Goal: Task Accomplishment & Management: Manage account settings

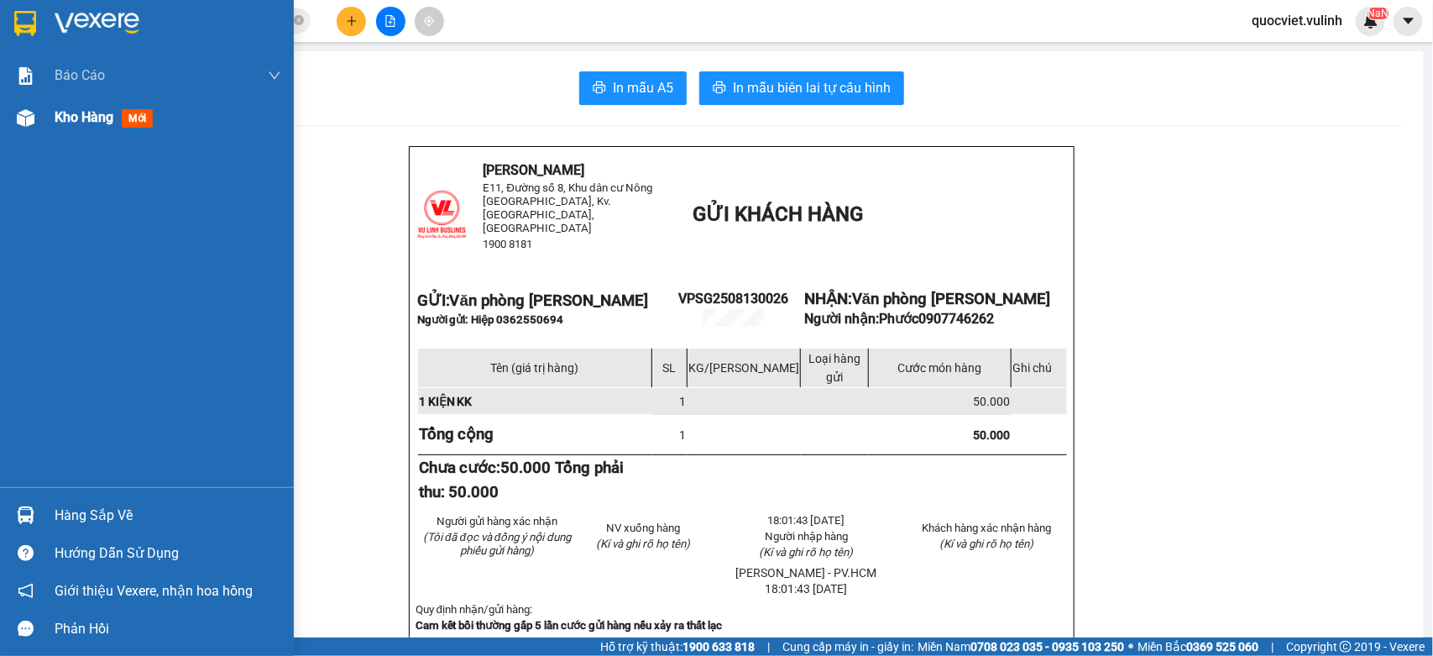
click at [78, 115] on span "Kho hàng" at bounding box center [84, 117] width 59 height 16
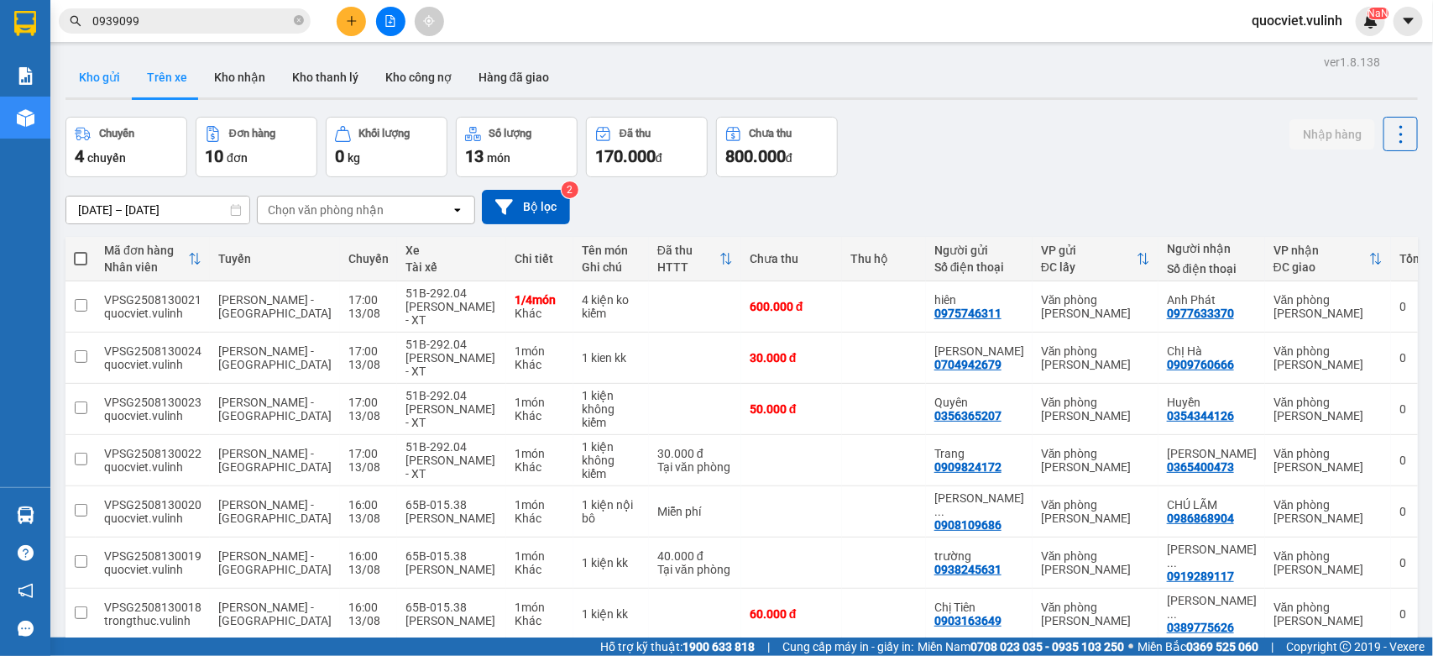
click at [107, 86] on button "Kho gửi" at bounding box center [99, 77] width 68 height 40
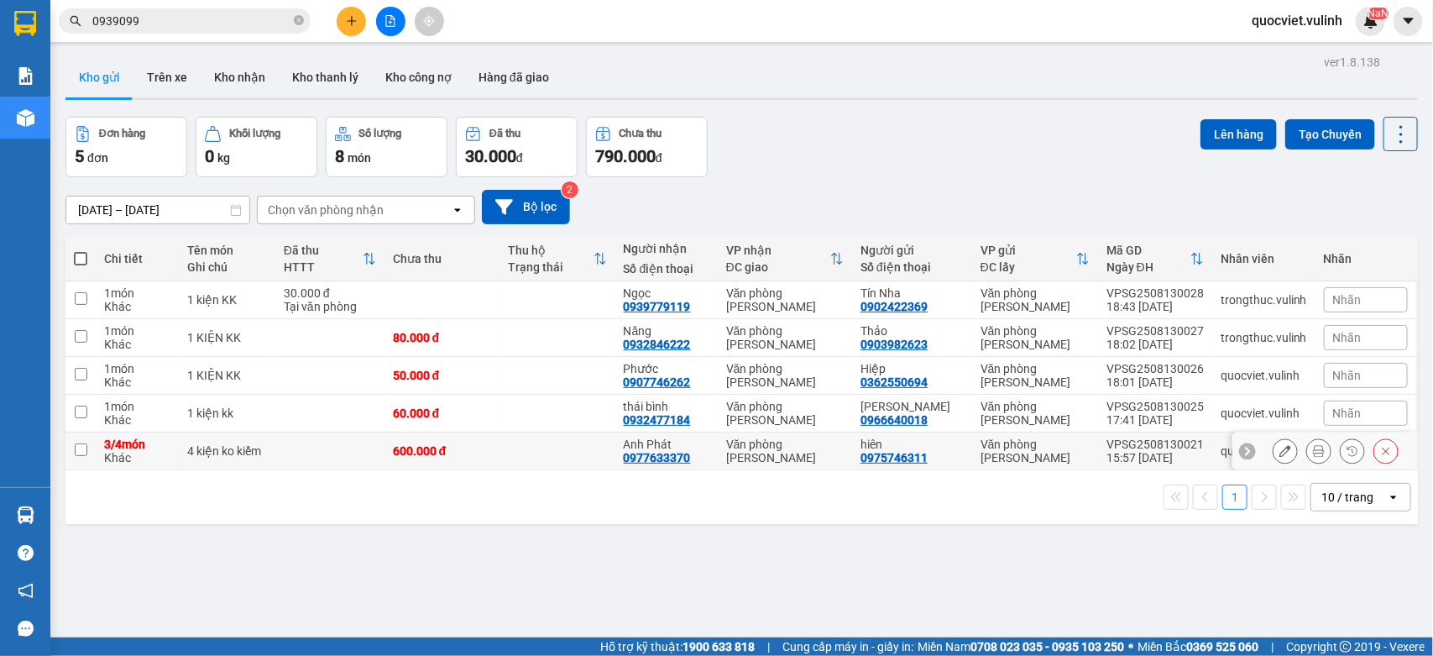
click at [362, 446] on td at bounding box center [329, 451] width 109 height 38
checkbox input "true"
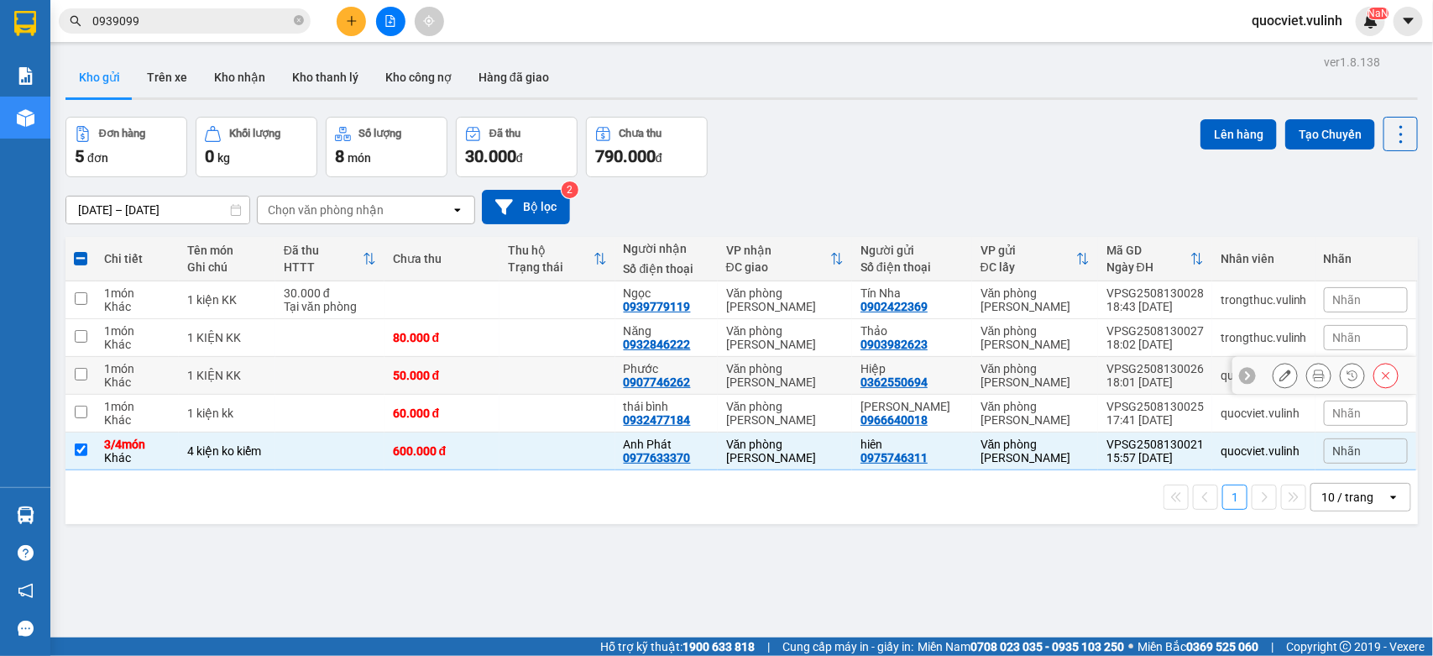
click at [874, 368] on div "Hiệp" at bounding box center [912, 368] width 103 height 13
checkbox input "true"
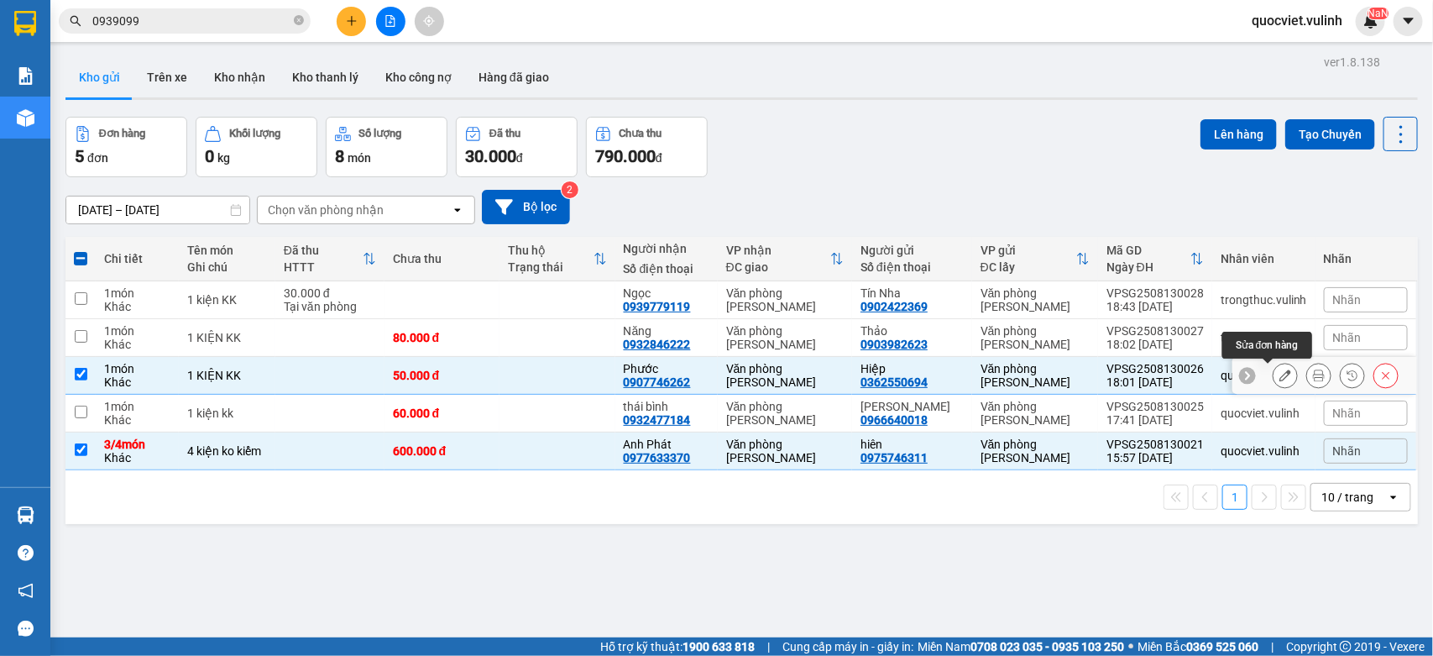
click at [1274, 376] on button at bounding box center [1286, 375] width 24 height 29
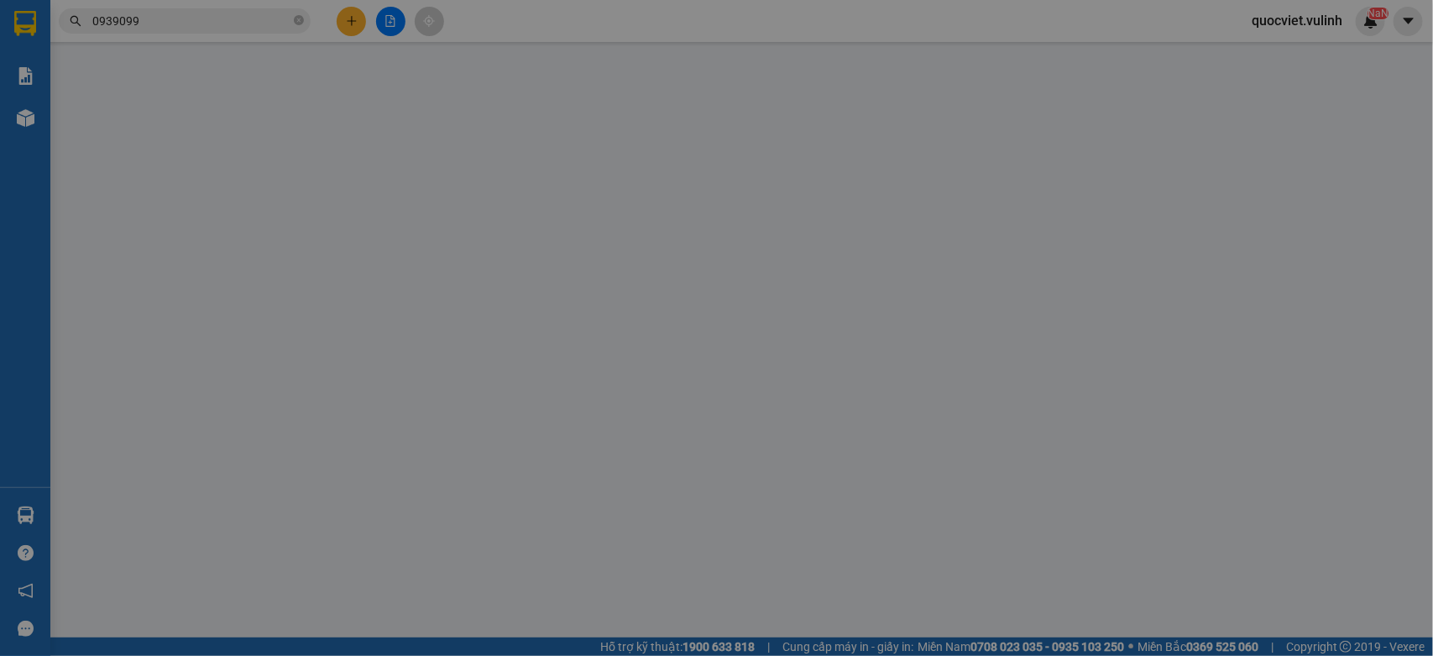
click at [1261, 375] on div "Tổng: 1" at bounding box center [716, 373] width 1303 height 18
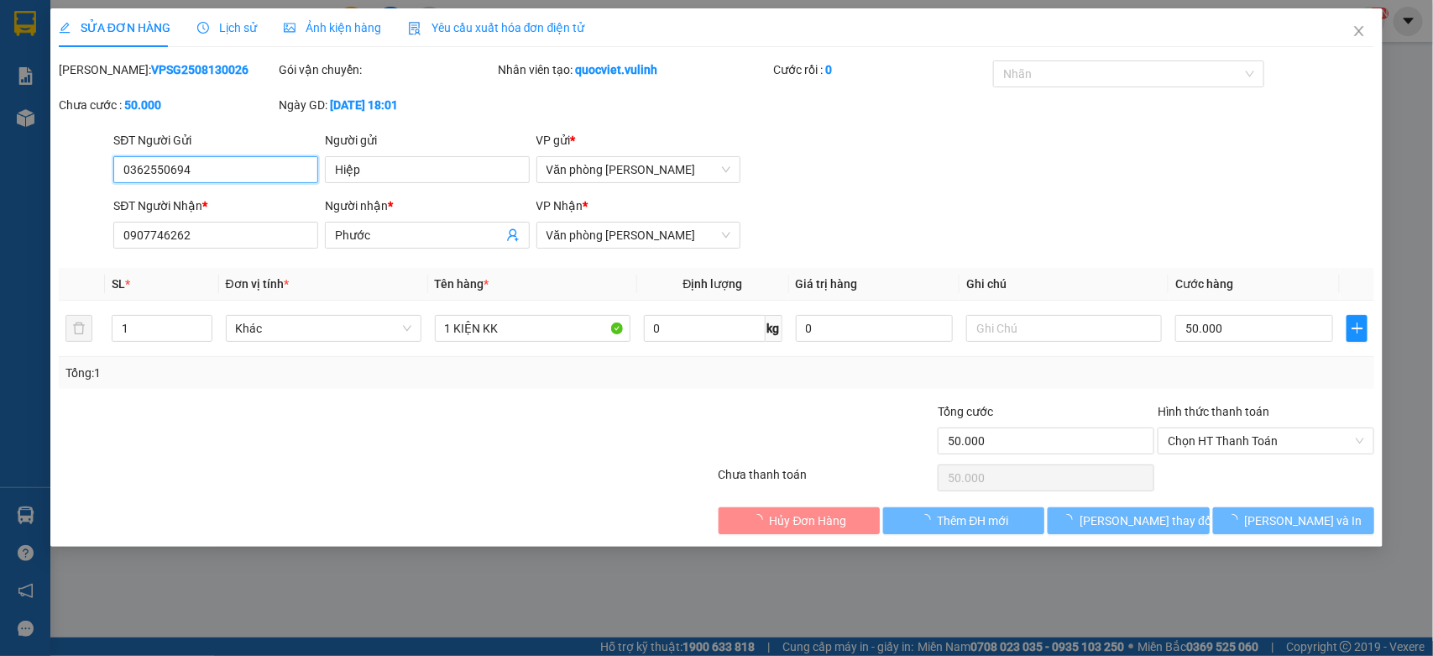
type input "0362550694"
type input "Hiệp"
type input "0907746262"
type input "Phước"
type input "50.000"
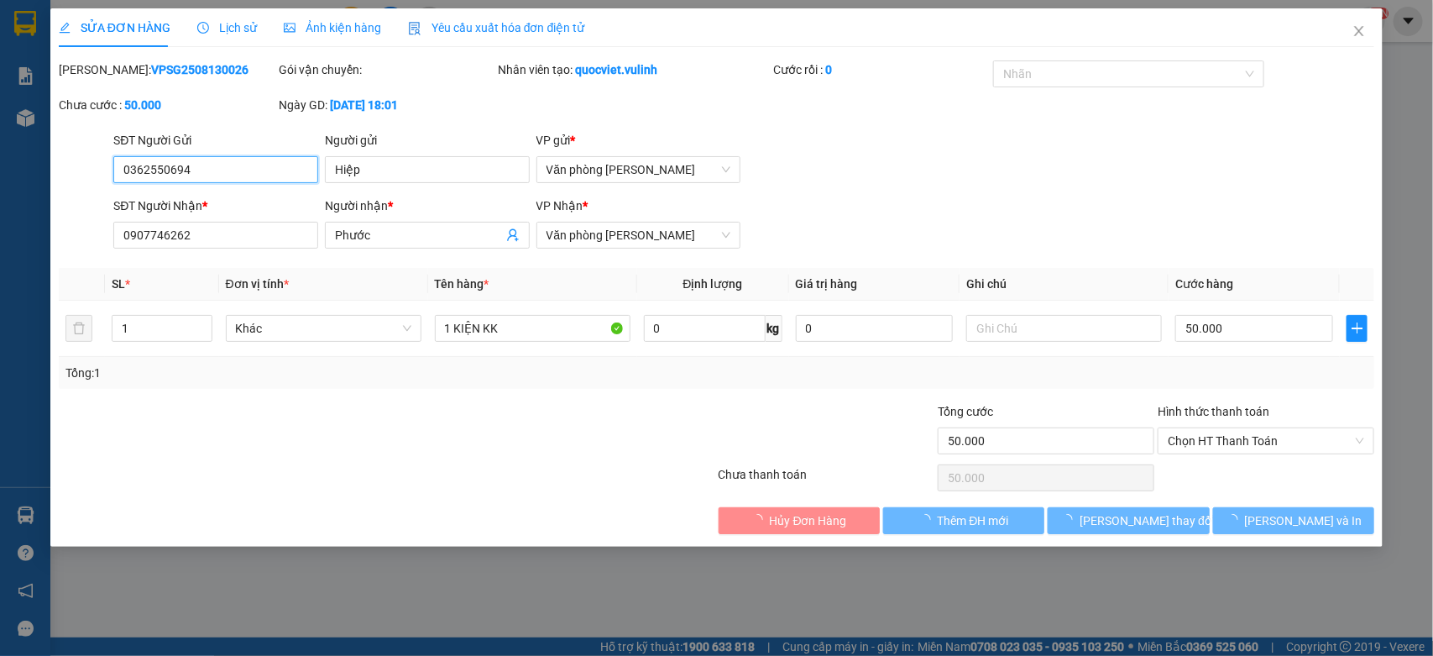
type input "50.000"
click at [221, 169] on input "0362550694" at bounding box center [215, 169] width 205 height 27
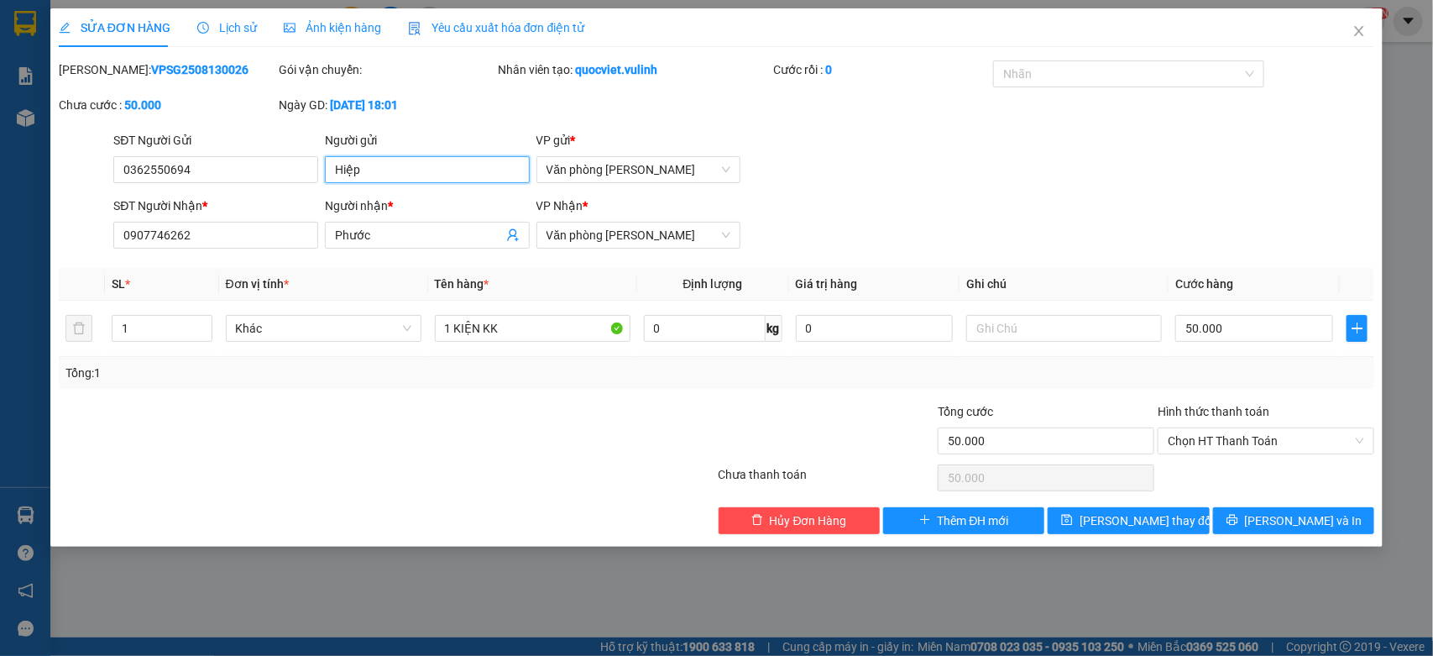
click at [368, 176] on input "Hiệp" at bounding box center [427, 169] width 205 height 27
click at [391, 227] on input "Phước" at bounding box center [419, 235] width 168 height 18
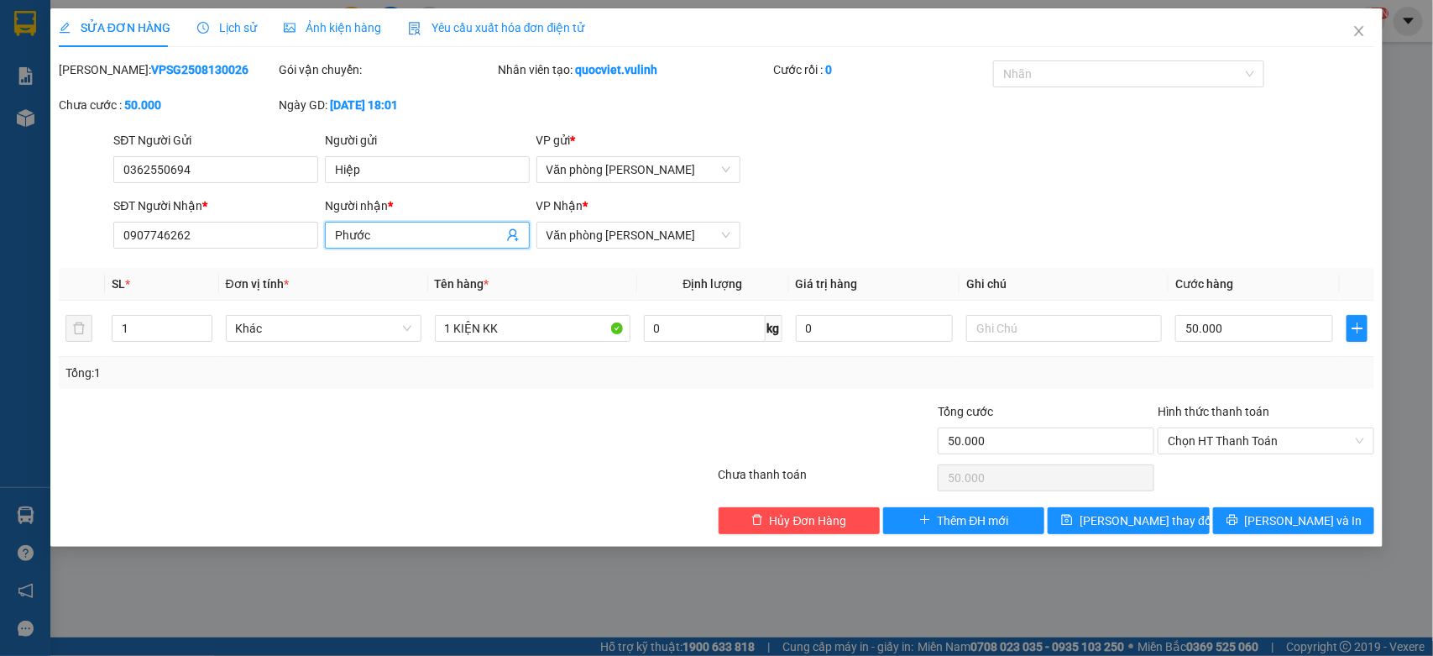
click at [391, 227] on input "Phước" at bounding box center [419, 235] width 168 height 18
click at [215, 233] on input "0907746262" at bounding box center [215, 235] width 205 height 27
click at [219, 235] on input "0907746262" at bounding box center [215, 235] width 205 height 27
click at [235, 237] on input "0907746262" at bounding box center [215, 235] width 205 height 27
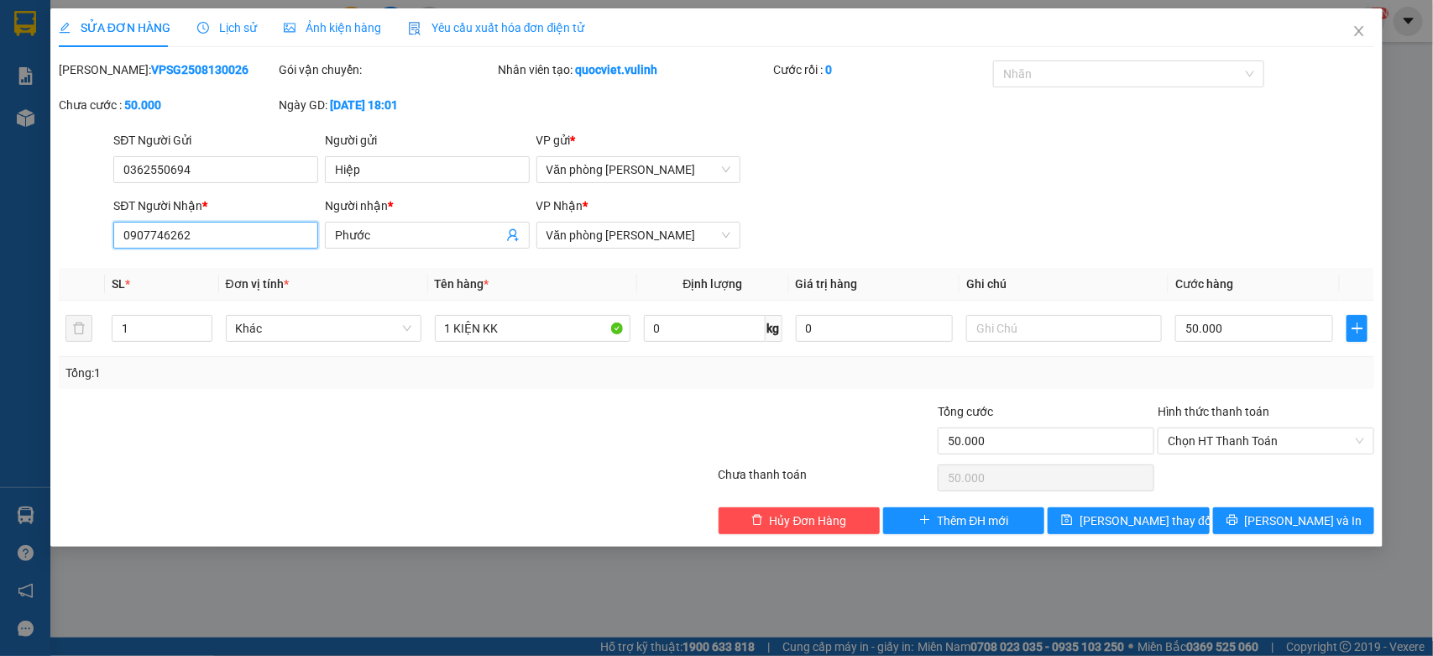
click at [235, 237] on input "0907746262" at bounding box center [215, 235] width 205 height 27
click at [1340, 31] on span "Close" at bounding box center [1359, 31] width 47 height 47
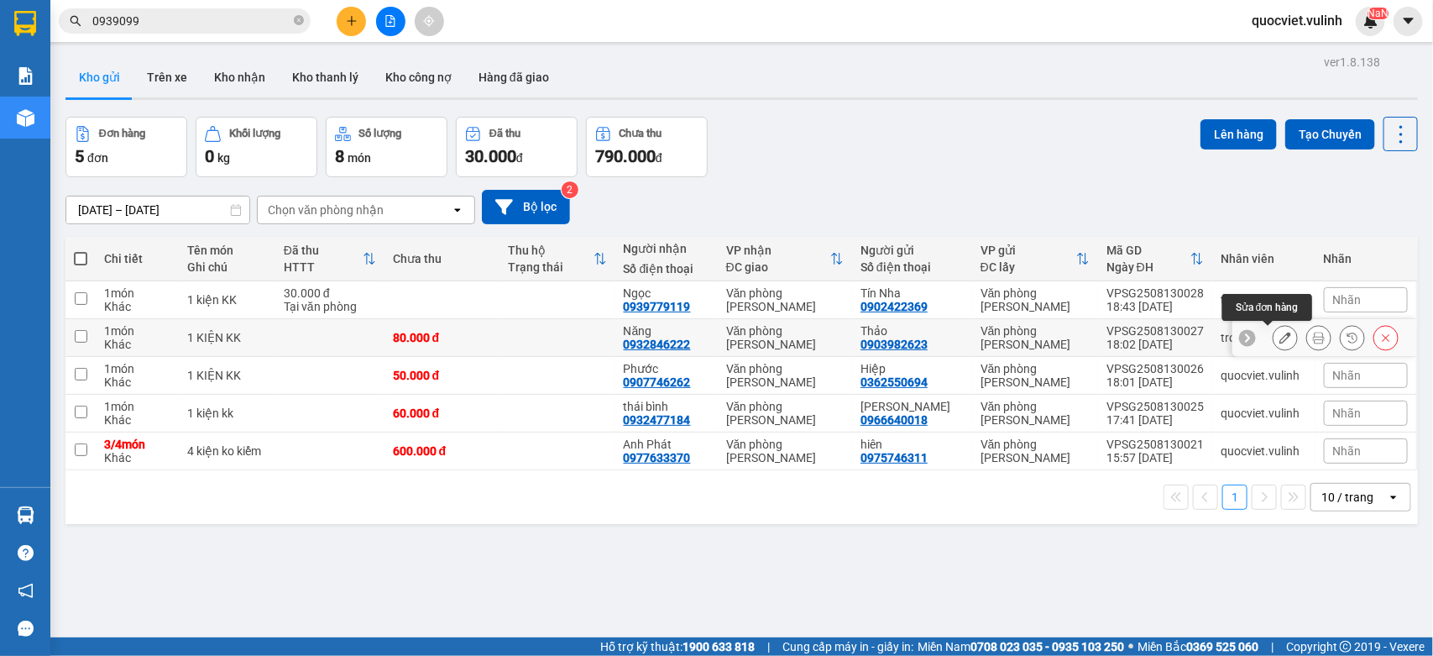
click at [1280, 338] on icon at bounding box center [1286, 338] width 12 height 12
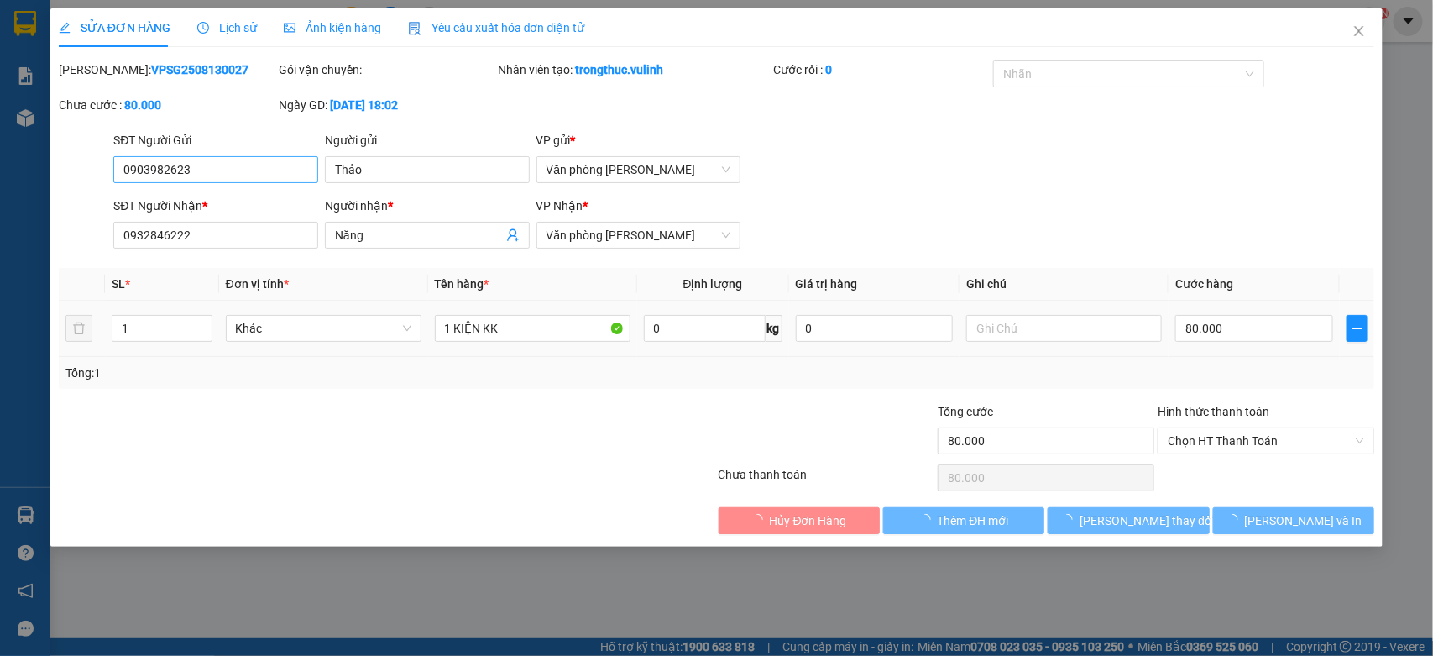
type input "0903982623"
type input "Thảo"
type input "0932846222"
type input "Năng"
type input "80.000"
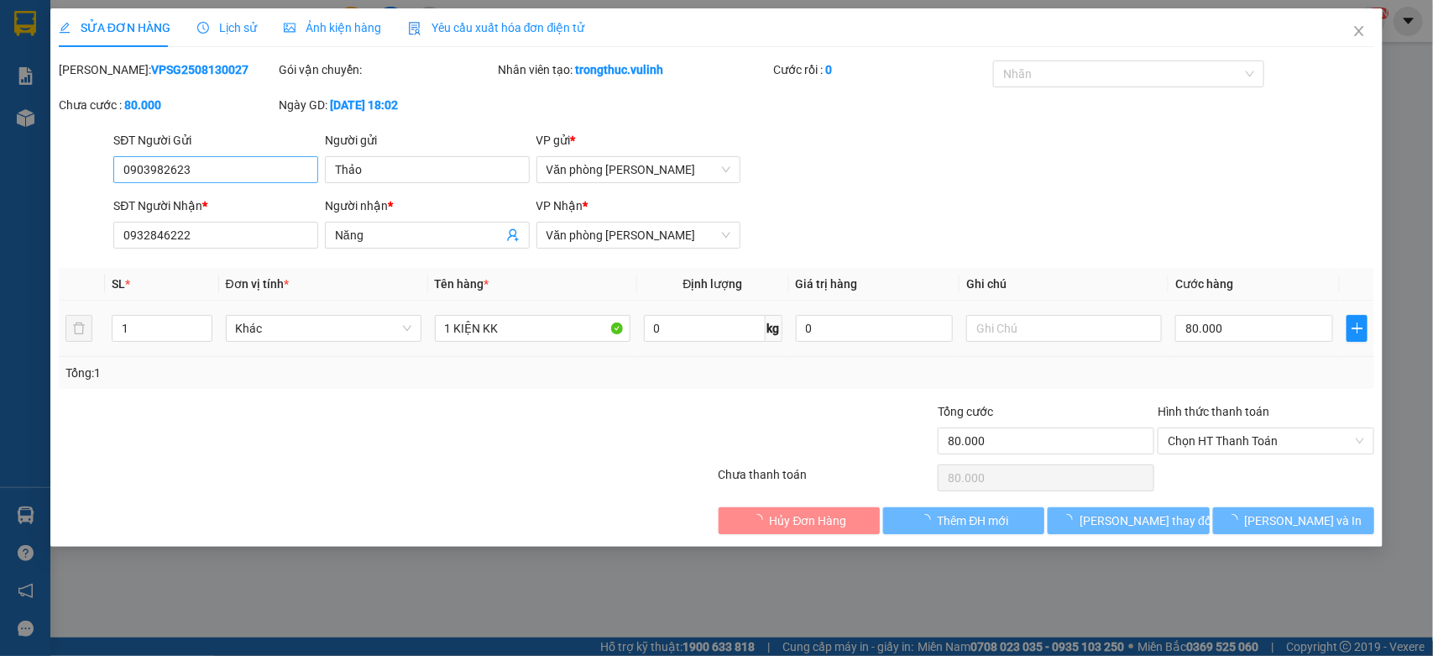
type input "80.000"
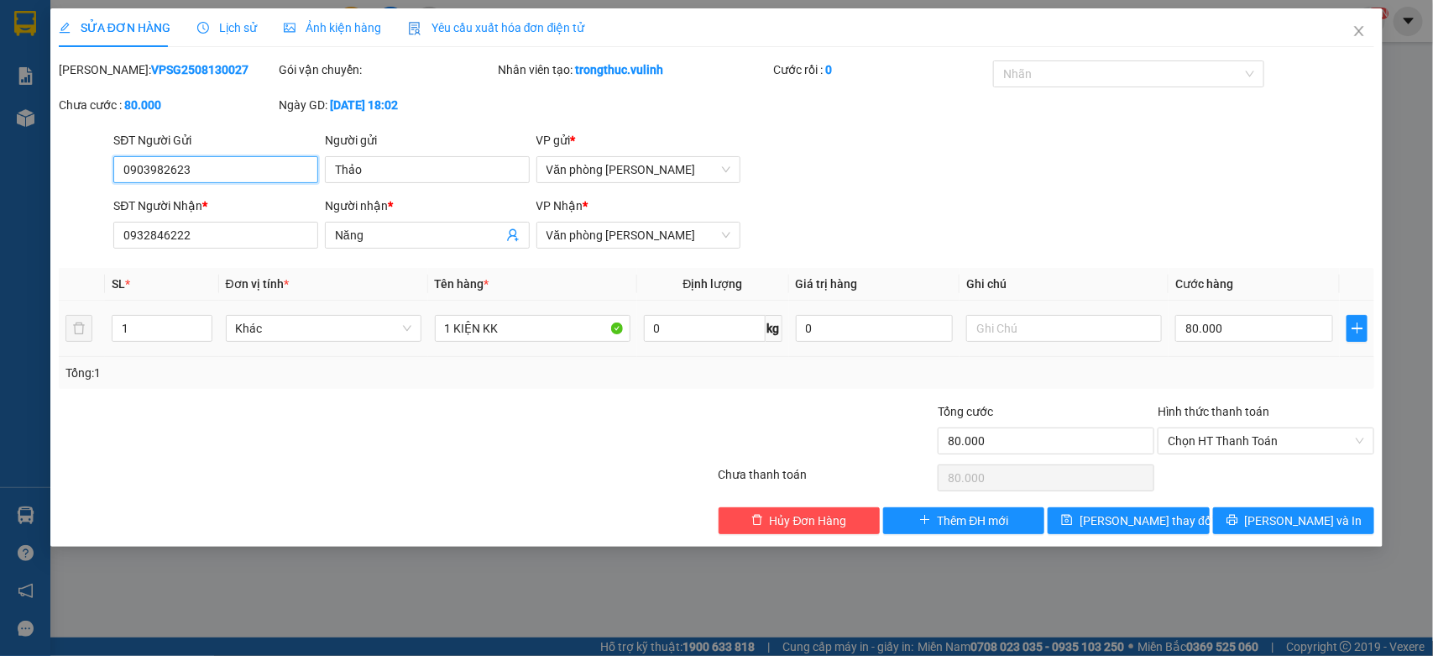
click at [232, 169] on input "0903982623" at bounding box center [215, 169] width 205 height 27
click at [376, 175] on input "Thảo" at bounding box center [427, 169] width 205 height 27
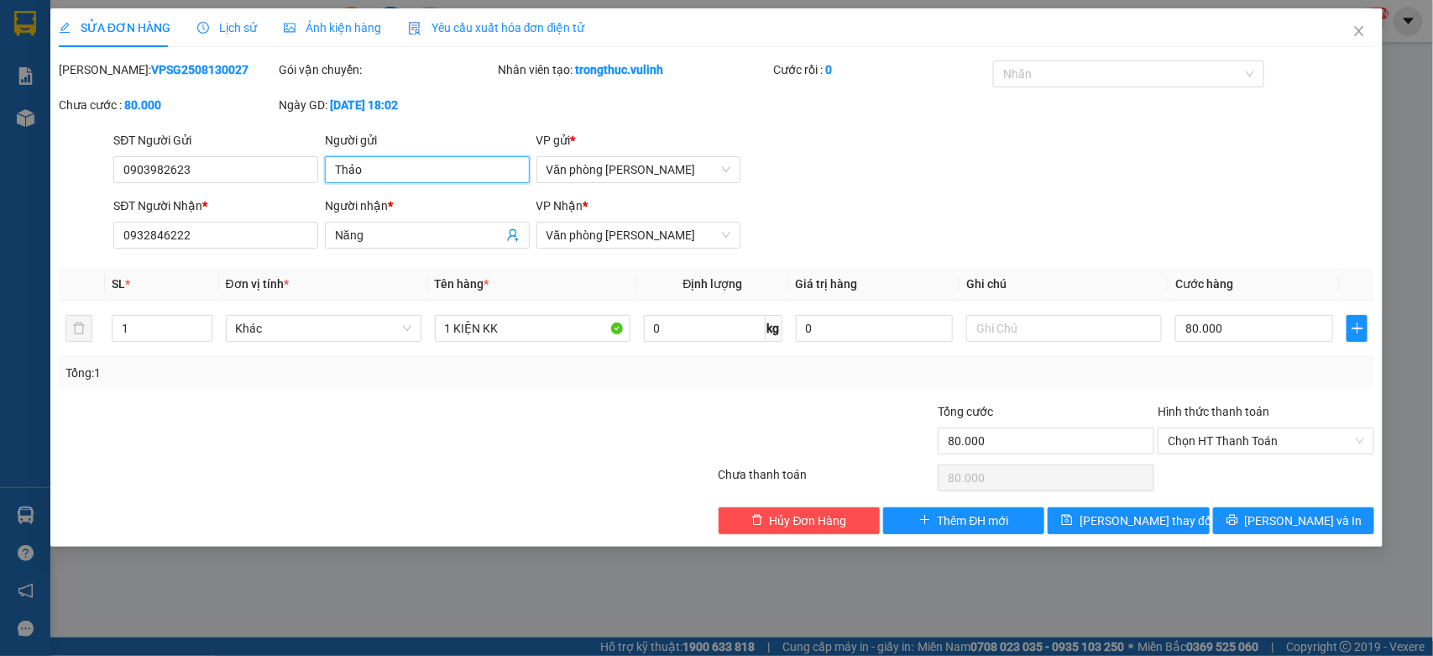
click at [376, 175] on input "Thảo" at bounding box center [427, 169] width 205 height 27
click at [368, 238] on input "Năng" at bounding box center [419, 235] width 168 height 18
click at [256, 243] on input "0932846222" at bounding box center [215, 235] width 205 height 27
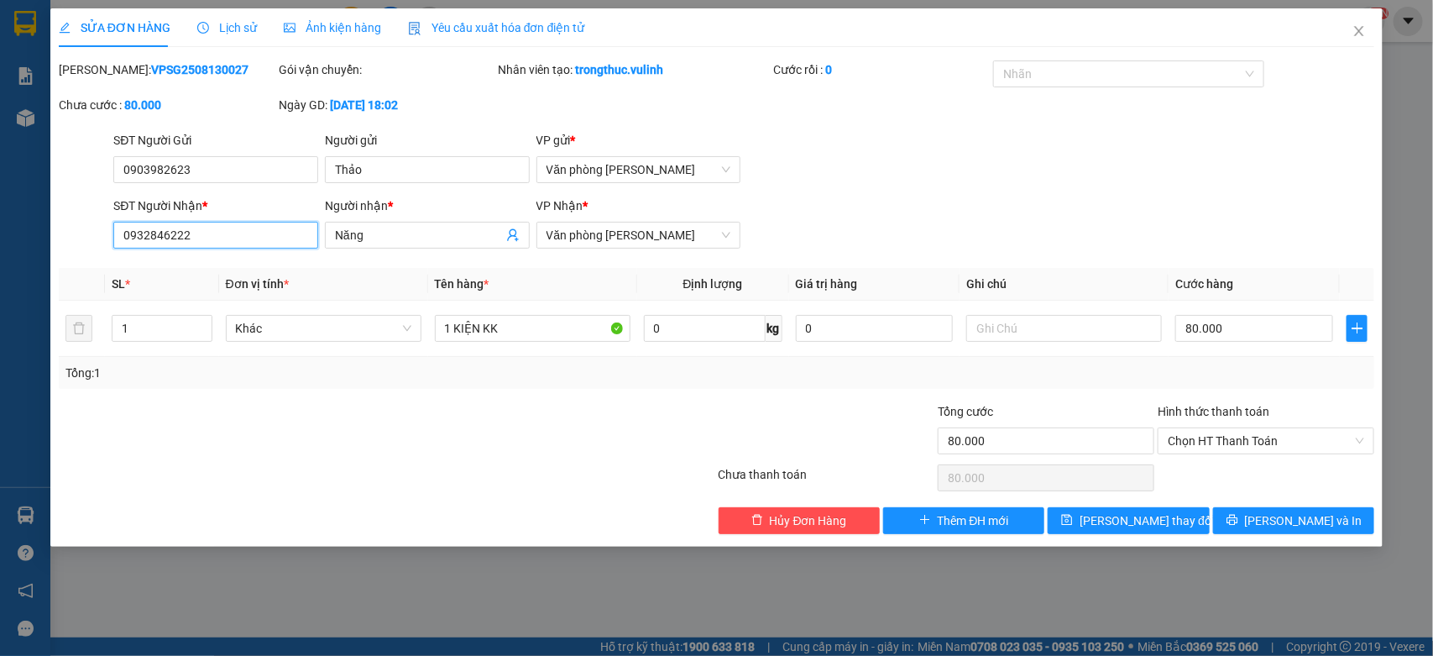
click at [256, 243] on input "0932846222" at bounding box center [215, 235] width 205 height 27
click at [1348, 39] on span "Close" at bounding box center [1359, 31] width 47 height 47
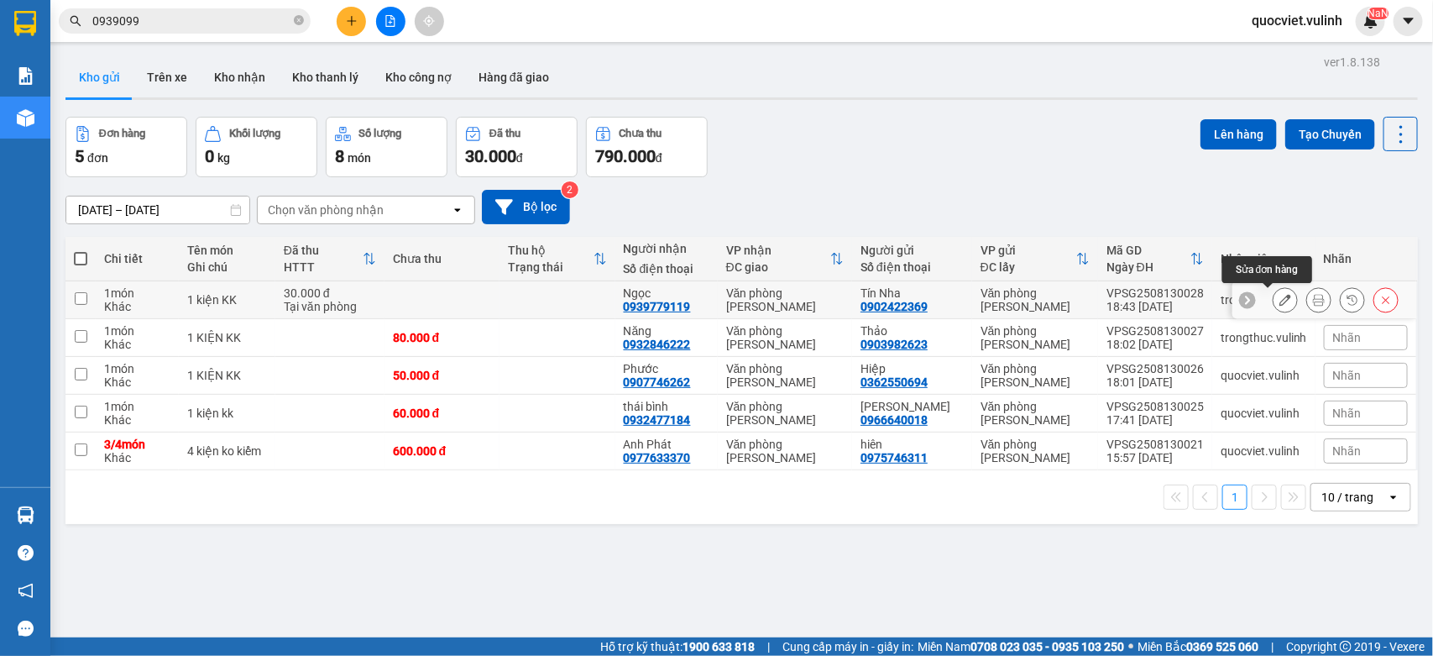
click at [1280, 301] on icon at bounding box center [1286, 300] width 12 height 12
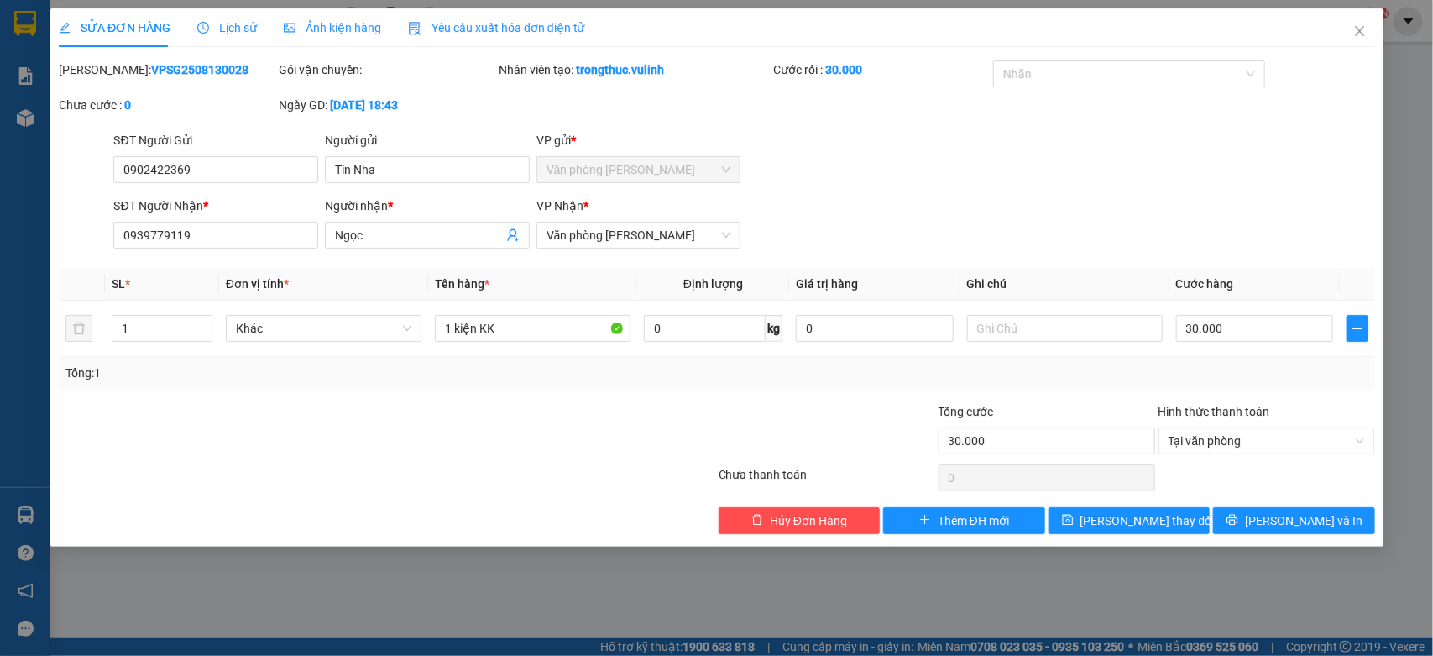
type input "0902422369"
type input "Tín Nha"
type input "0939779119"
type input "Ngọc"
type input "30.000"
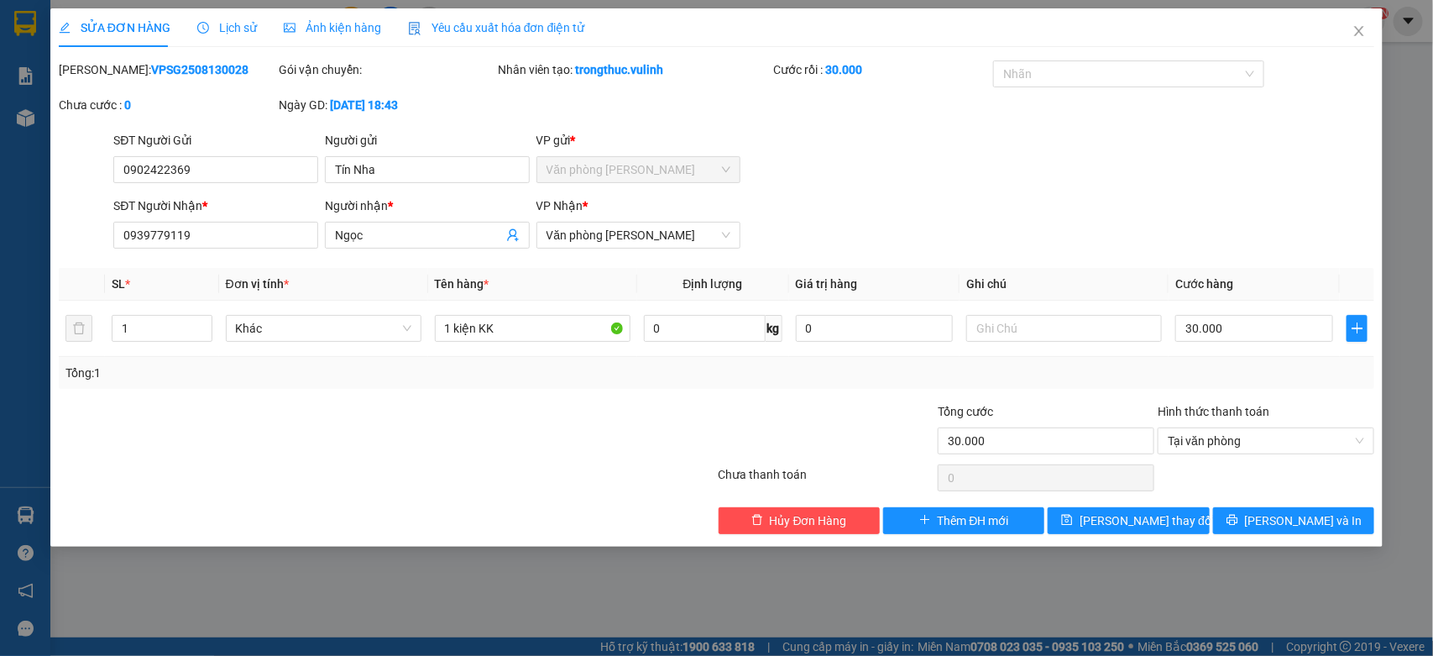
click at [256, 149] on div "SĐT Người Gửi" at bounding box center [215, 140] width 205 height 18
click at [256, 156] on input "0902422369" at bounding box center [215, 169] width 205 height 27
click at [256, 149] on div "SĐT Người Gửi" at bounding box center [215, 140] width 205 height 18
click at [256, 156] on input "0902422369" at bounding box center [215, 169] width 205 height 27
click at [244, 187] on div "SĐT Người Gửi 0902422369" at bounding box center [215, 160] width 205 height 59
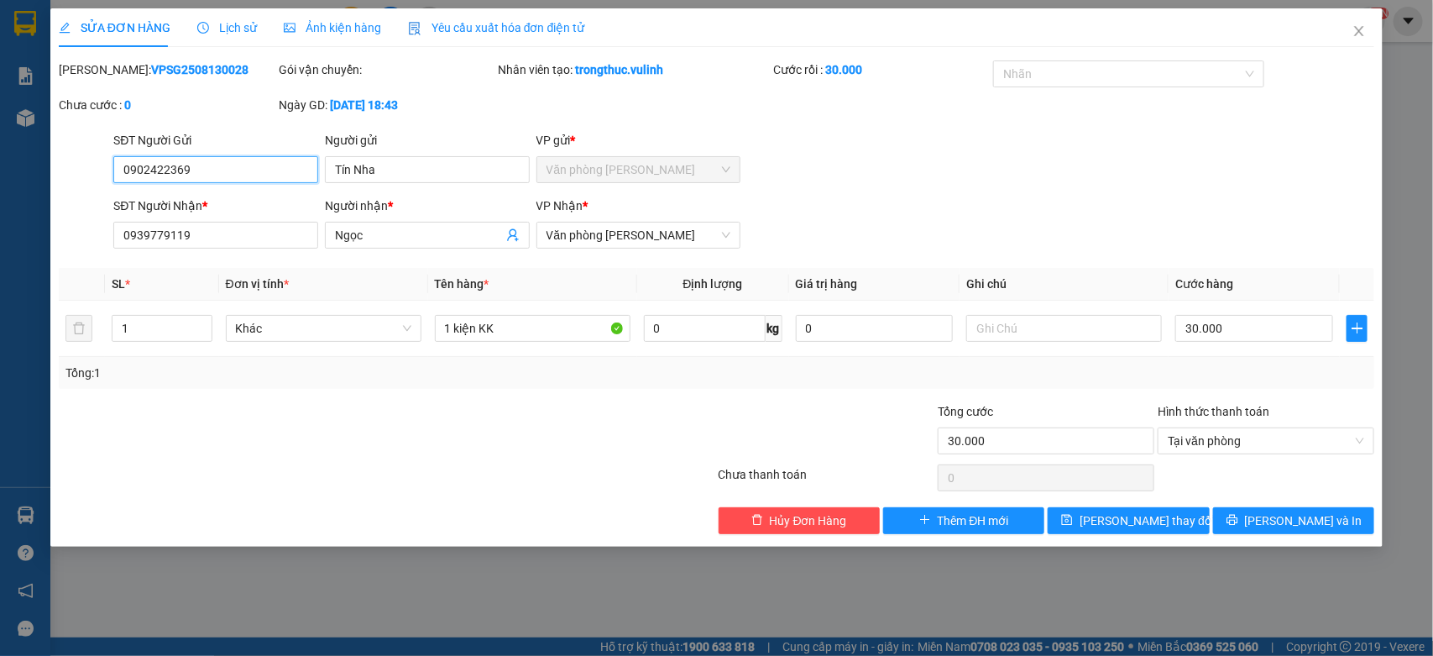
click at [239, 174] on input "0902422369" at bounding box center [215, 169] width 205 height 27
click at [387, 162] on input "Tín Nha" at bounding box center [427, 169] width 205 height 27
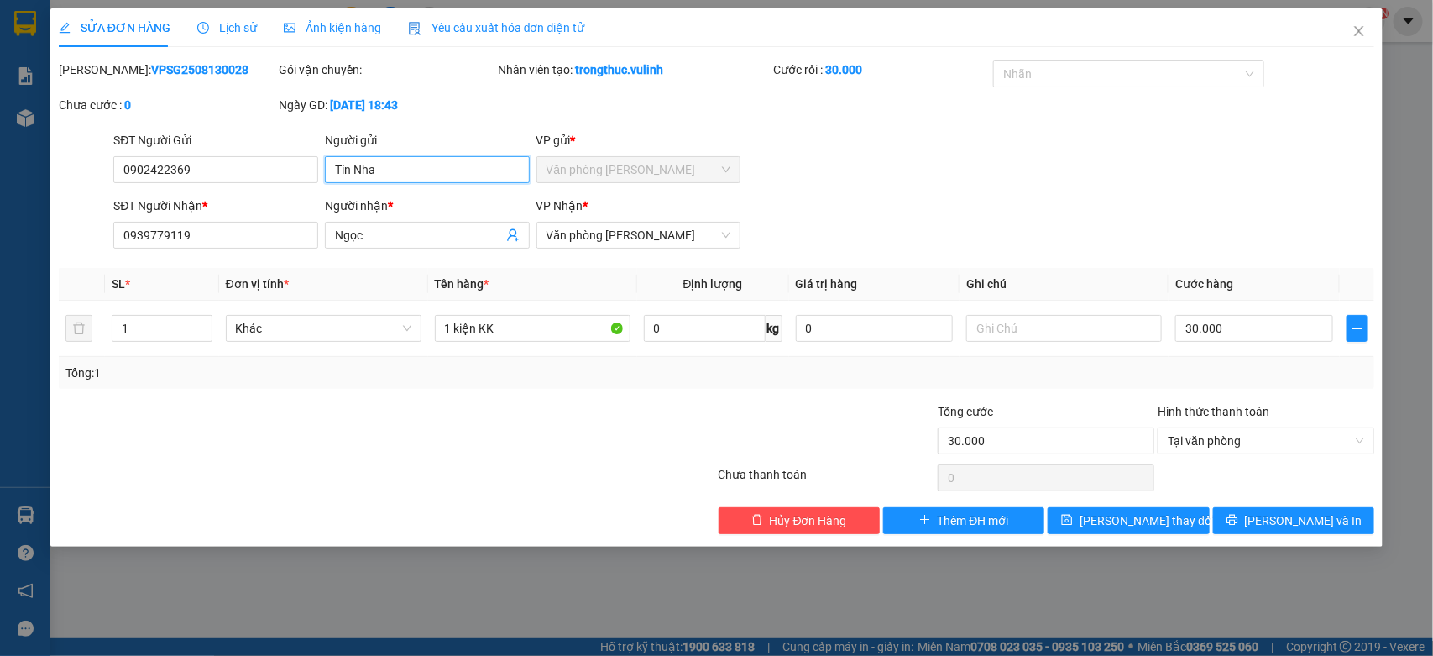
click at [387, 162] on input "Tín Nha" at bounding box center [427, 169] width 205 height 27
click at [351, 232] on input "Ngọc" at bounding box center [419, 235] width 168 height 18
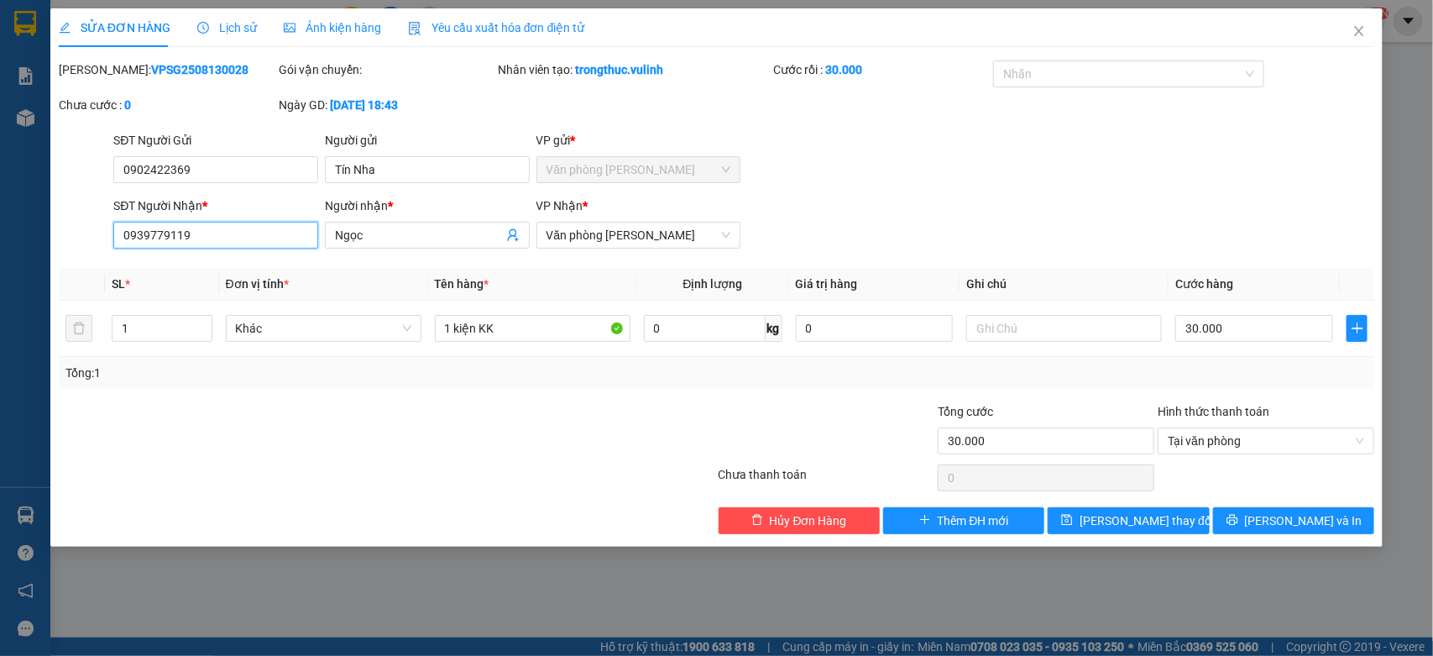
click at [155, 242] on input "0939779119" at bounding box center [215, 235] width 205 height 27
click at [1357, 31] on icon "close" at bounding box center [1359, 30] width 13 height 13
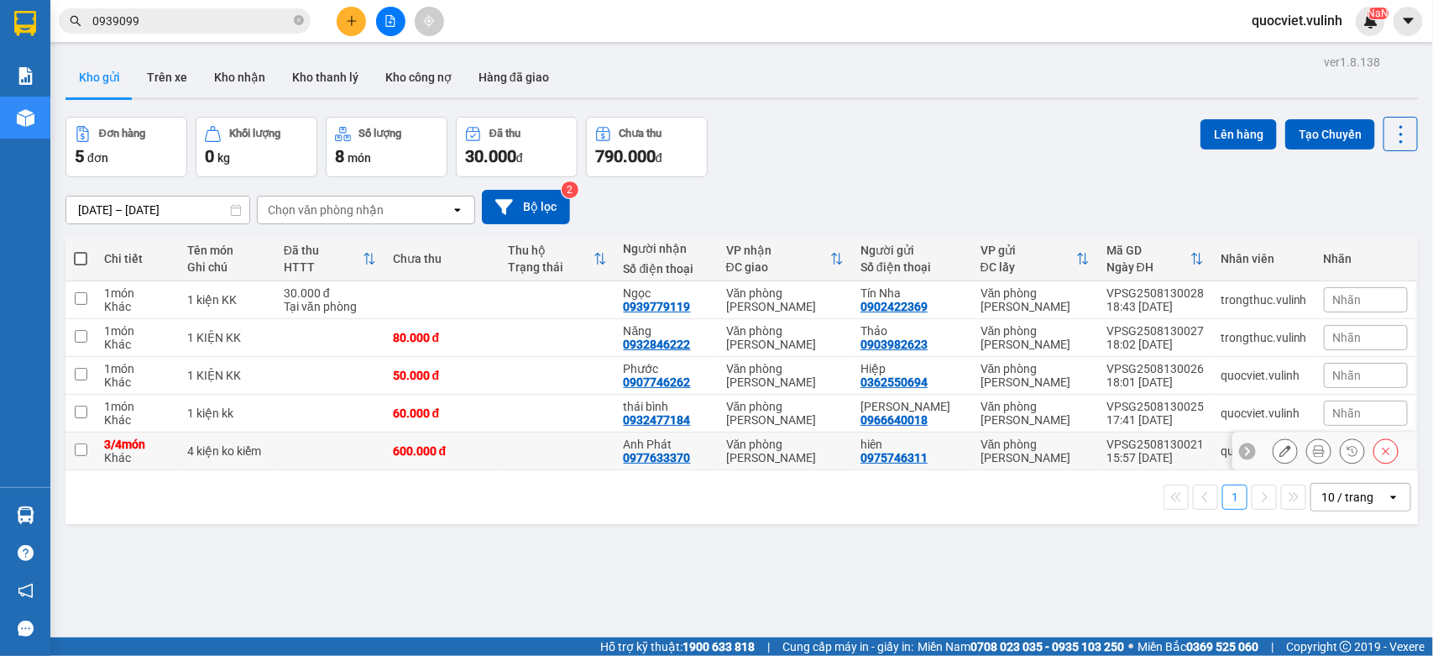
click at [538, 451] on td at bounding box center [557, 451] width 115 height 38
checkbox input "true"
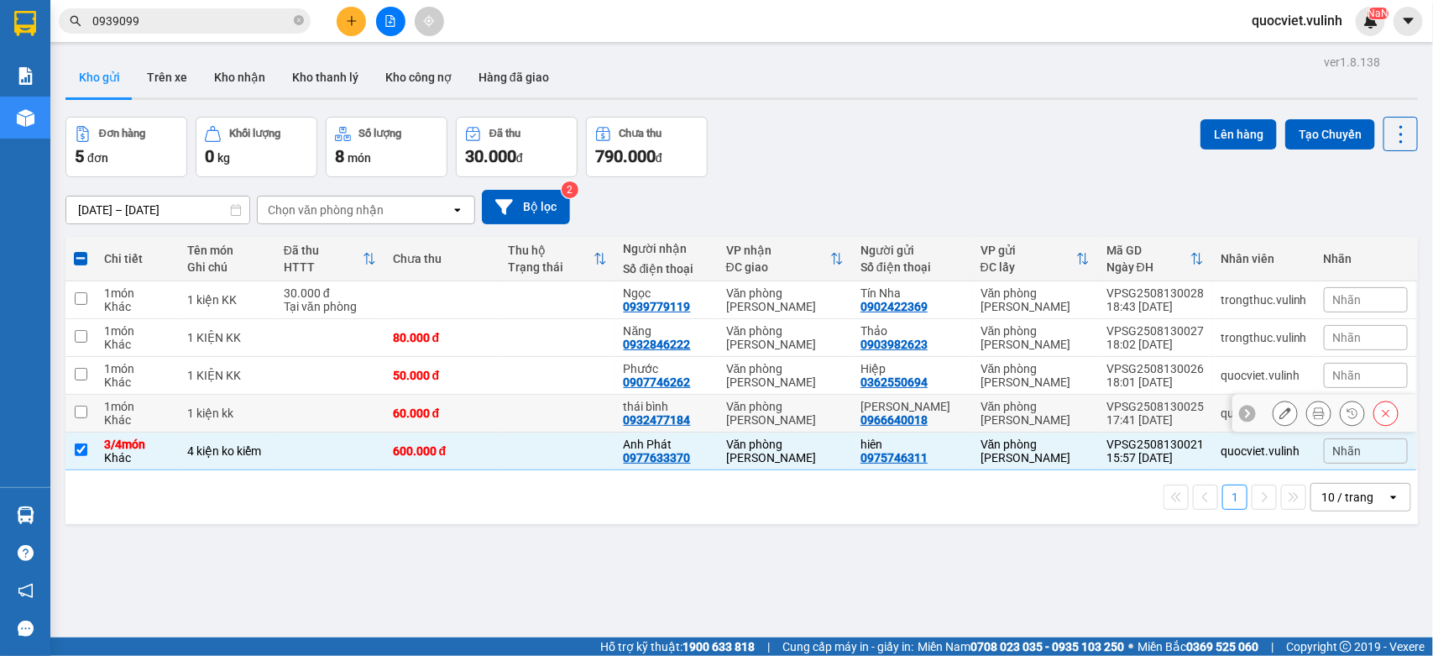
click at [477, 409] on div "60.000 đ" at bounding box center [442, 412] width 98 height 13
checkbox input "true"
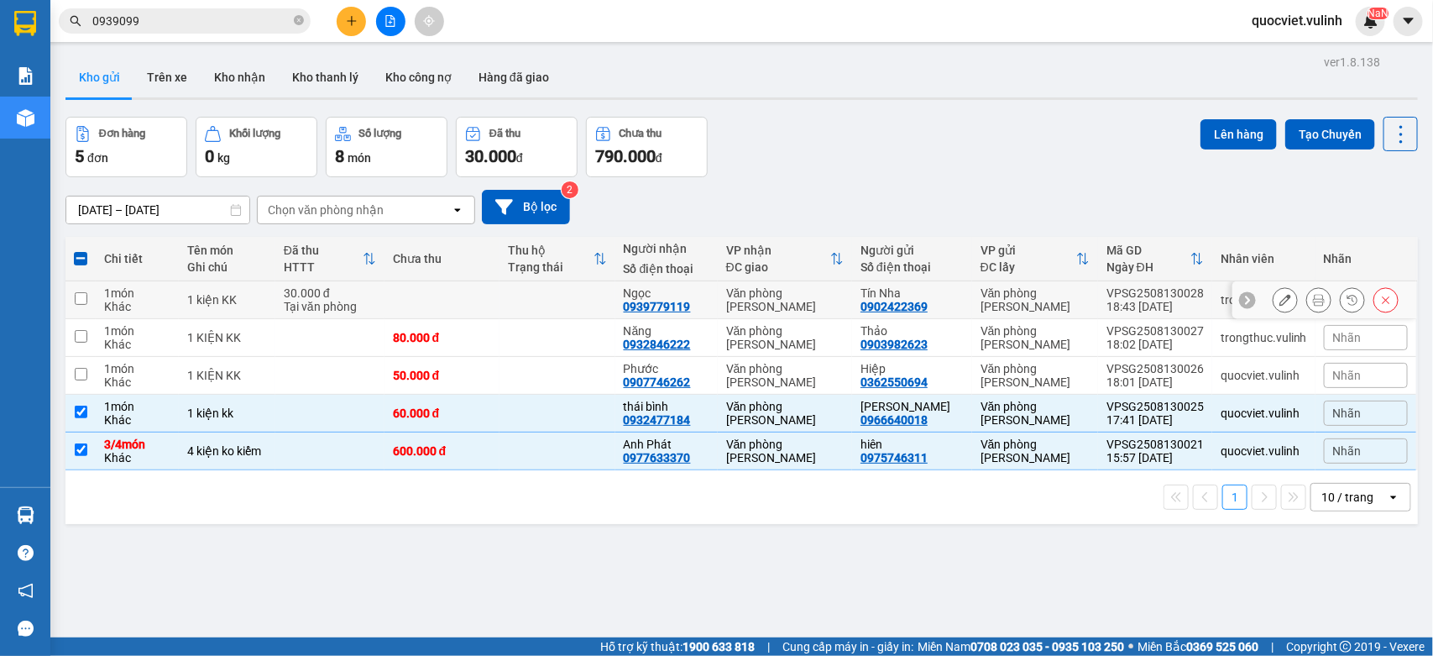
click at [85, 295] on input "checkbox" at bounding box center [81, 298] width 13 height 13
checkbox input "true"
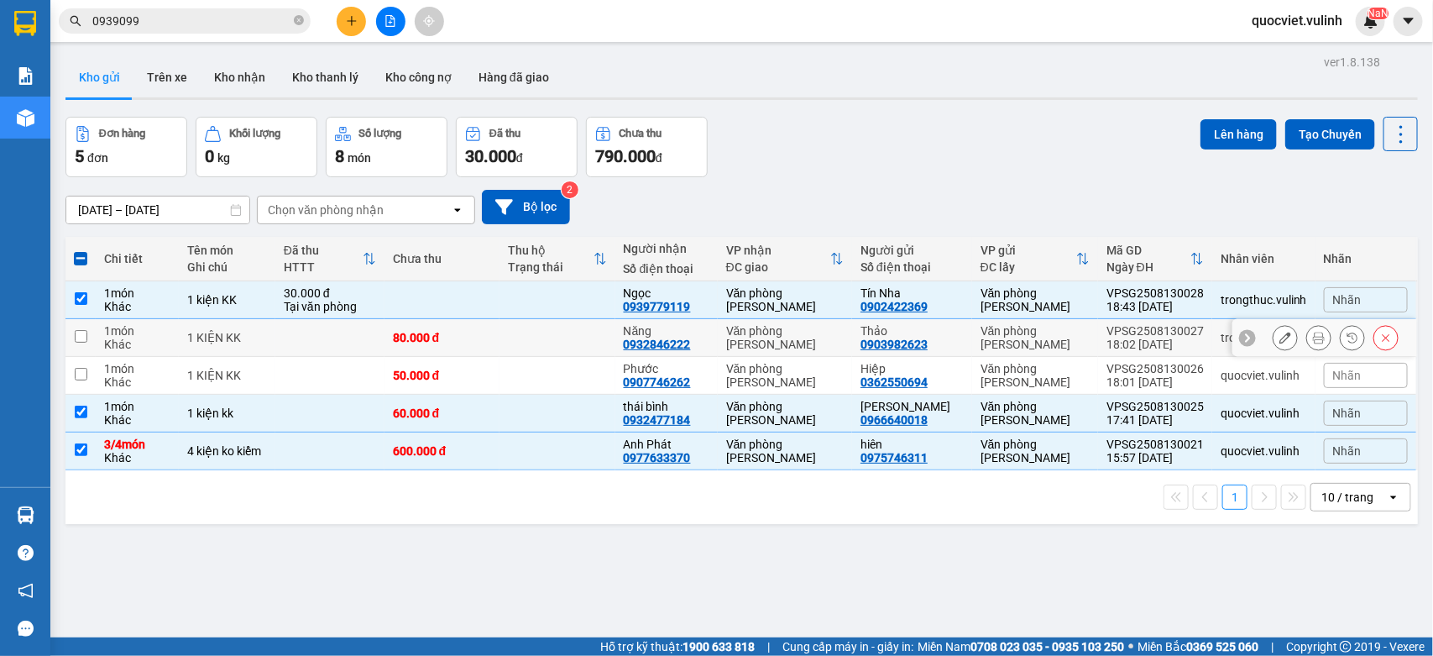
click at [80, 338] on input "checkbox" at bounding box center [81, 336] width 13 height 13
checkbox input "true"
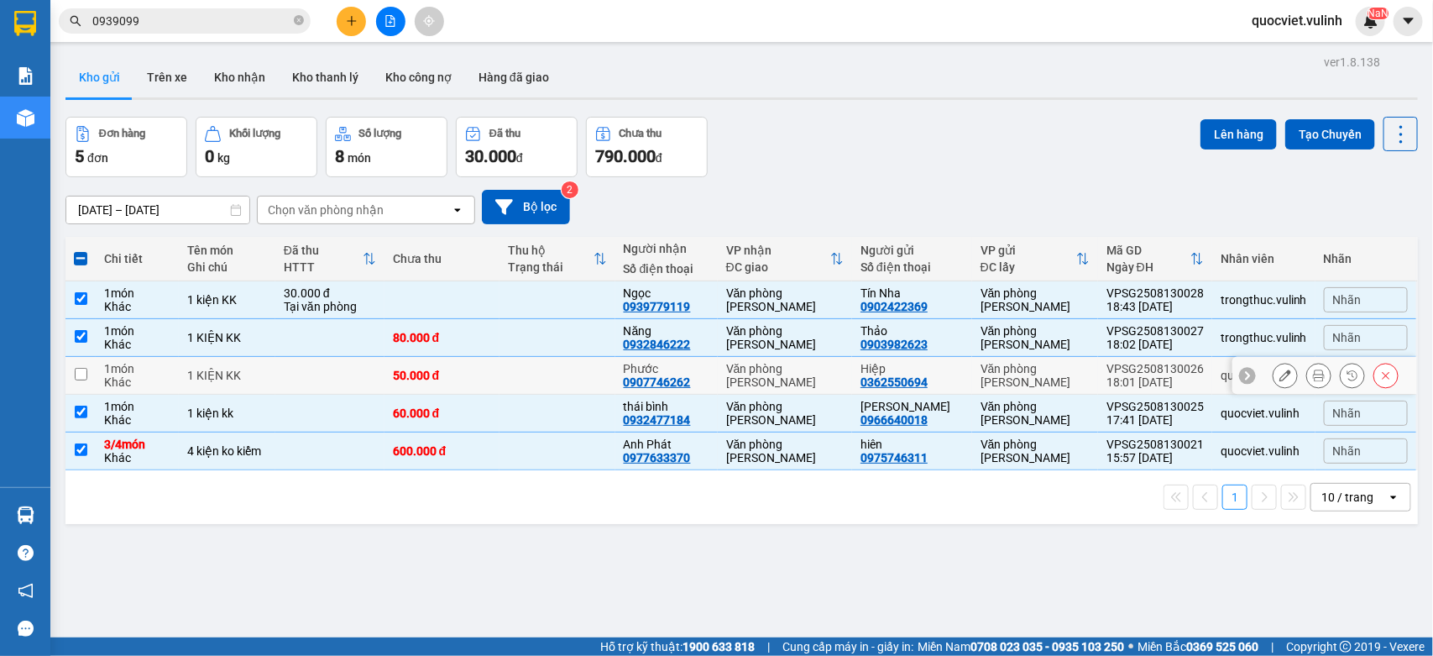
click at [86, 375] on input "checkbox" at bounding box center [81, 374] width 13 height 13
checkbox input "true"
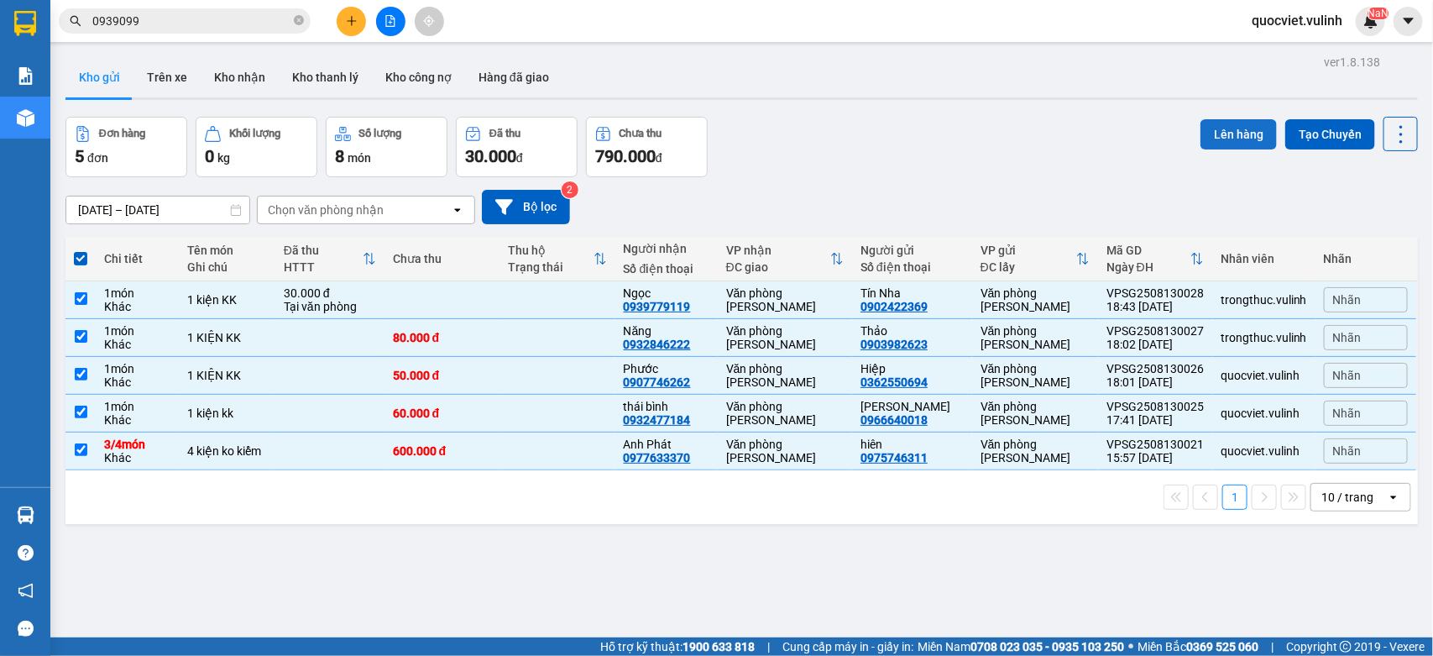
click at [1207, 136] on button "Lên hàng" at bounding box center [1239, 134] width 76 height 30
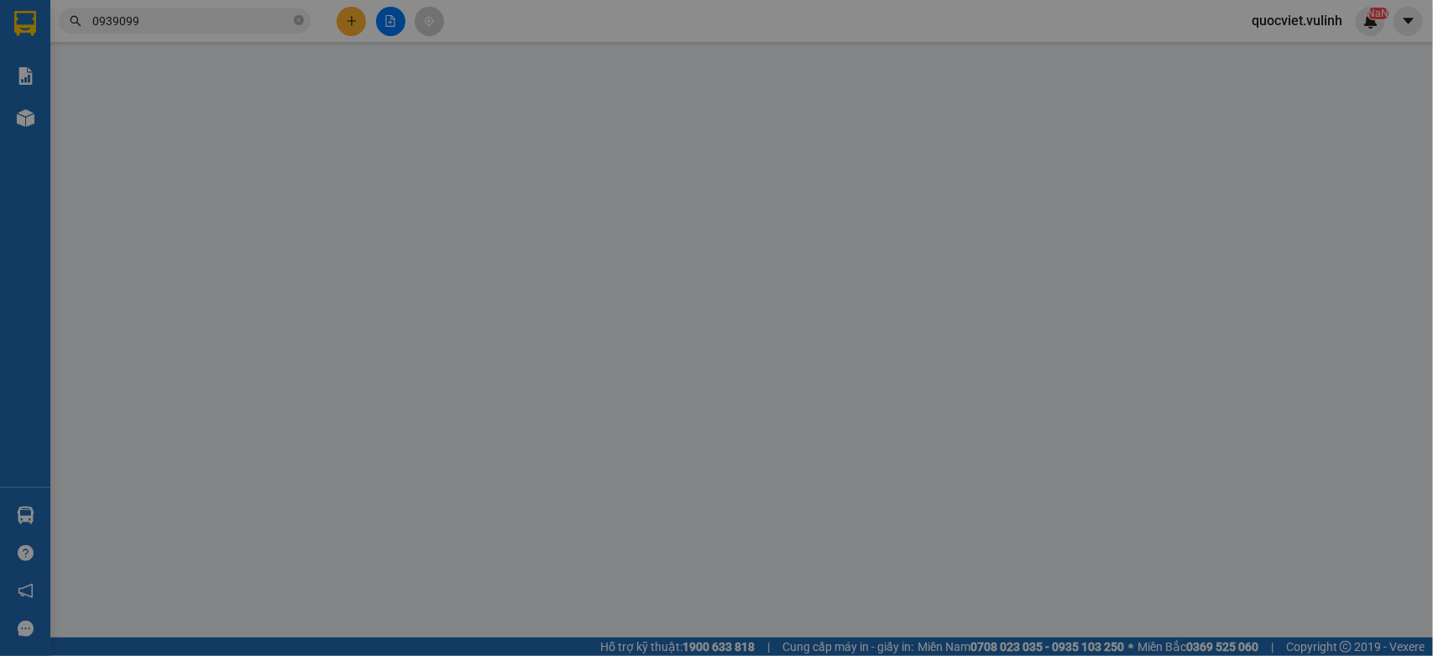
type input "3"
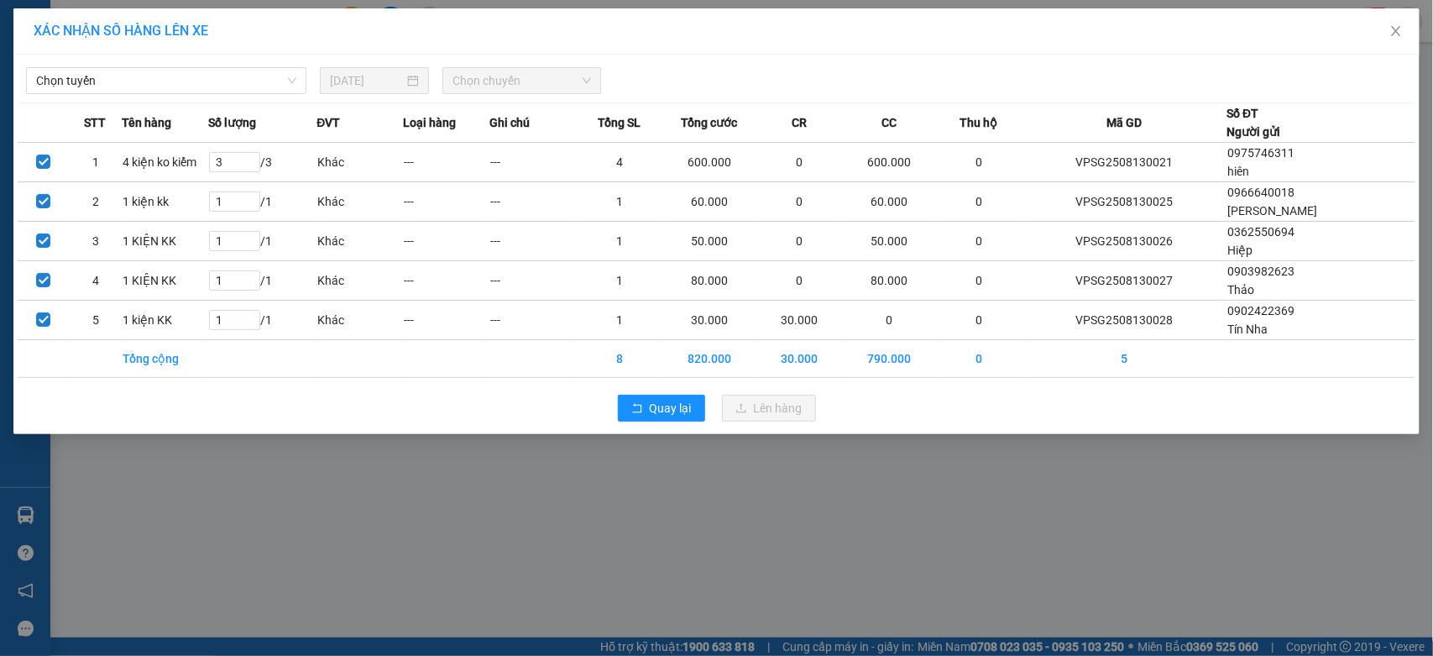
click at [139, 99] on div "Chọn tuyến [DATE] Chọn chuyến STT Tên hàng Số lượng ĐVT Loại hàng Ghi chú Tổng …" at bounding box center [716, 244] width 1406 height 379
click at [134, 95] on div "Chọn tuyến [DATE] Chọn chuyến STT Tên hàng Số lượng ĐVT Loại hàng Ghi chú Tổng …" at bounding box center [716, 244] width 1406 height 379
click at [130, 92] on span "Chọn tuyến" at bounding box center [166, 80] width 260 height 25
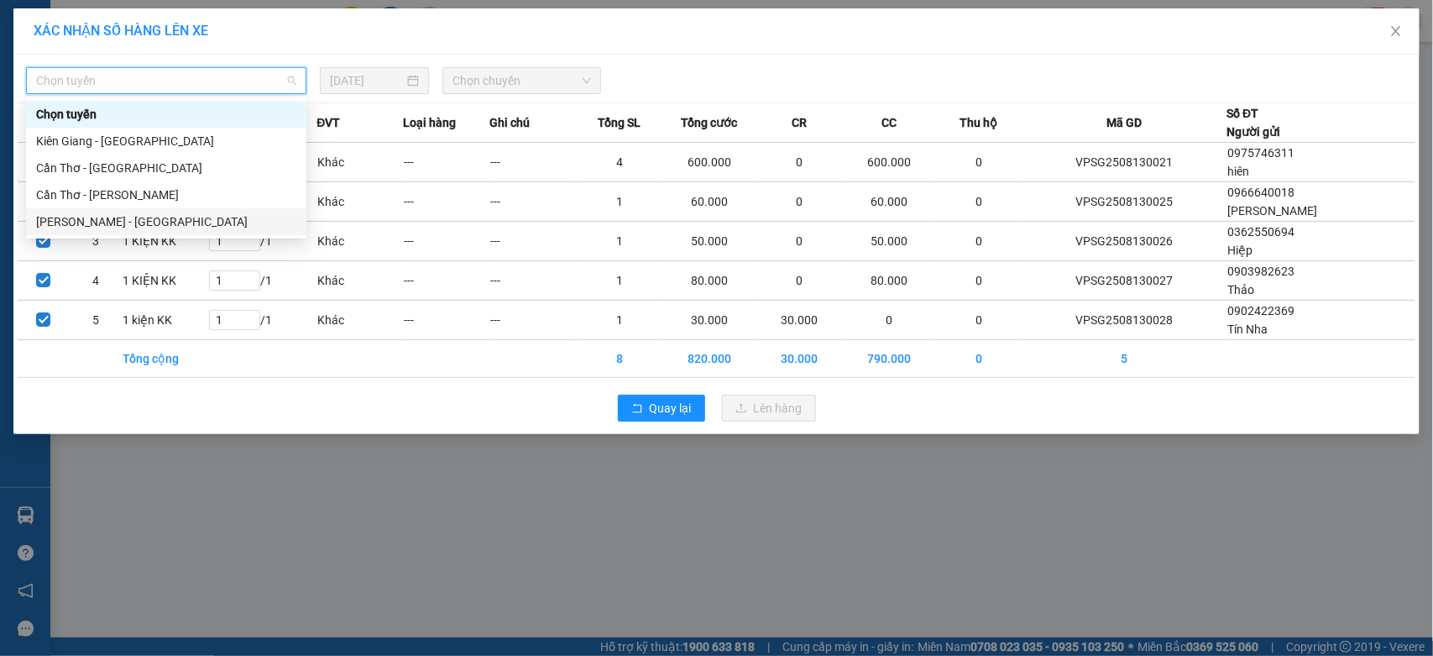
click at [348, 466] on div "XÁC NHẬN SỐ HÀNG LÊN XE Chọn tuyến [DATE] Chọn chuyến STT Tên hàng Số lượng ĐVT…" at bounding box center [716, 328] width 1433 height 656
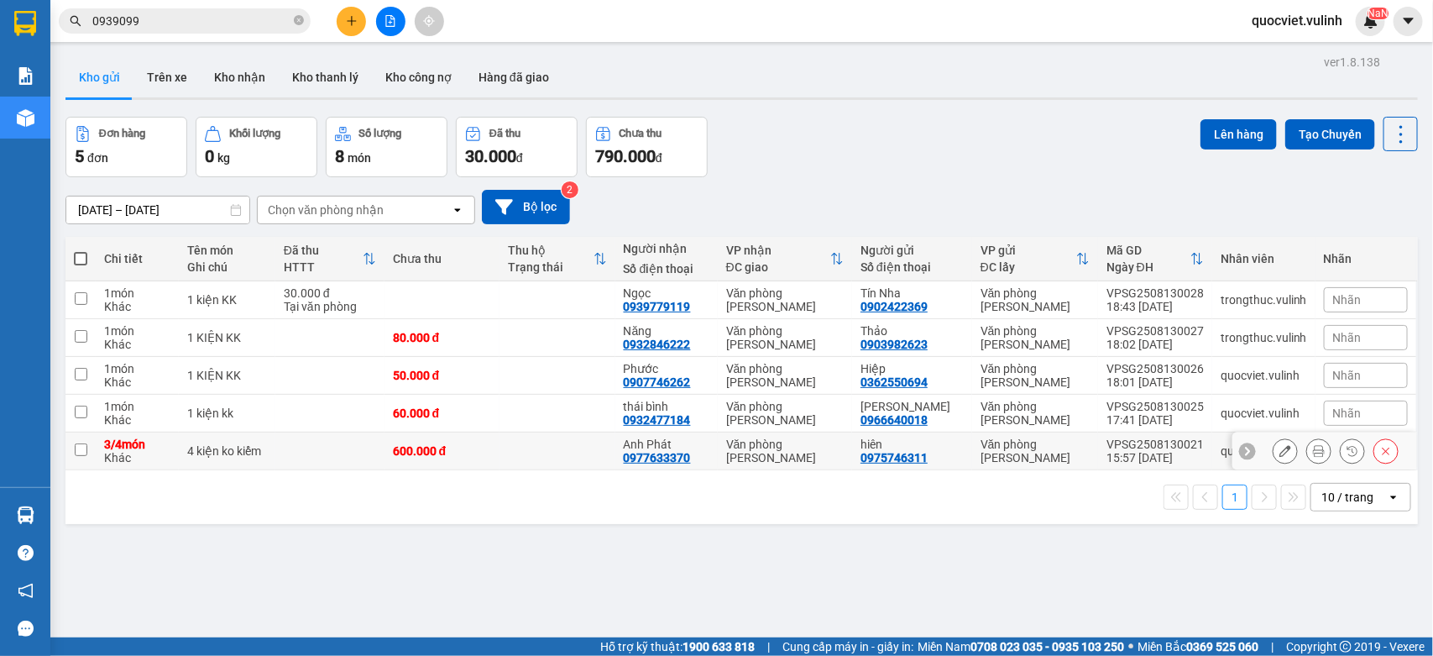
click at [228, 463] on td "4 kiện ko kiểm" at bounding box center [227, 451] width 97 height 38
checkbox input "true"
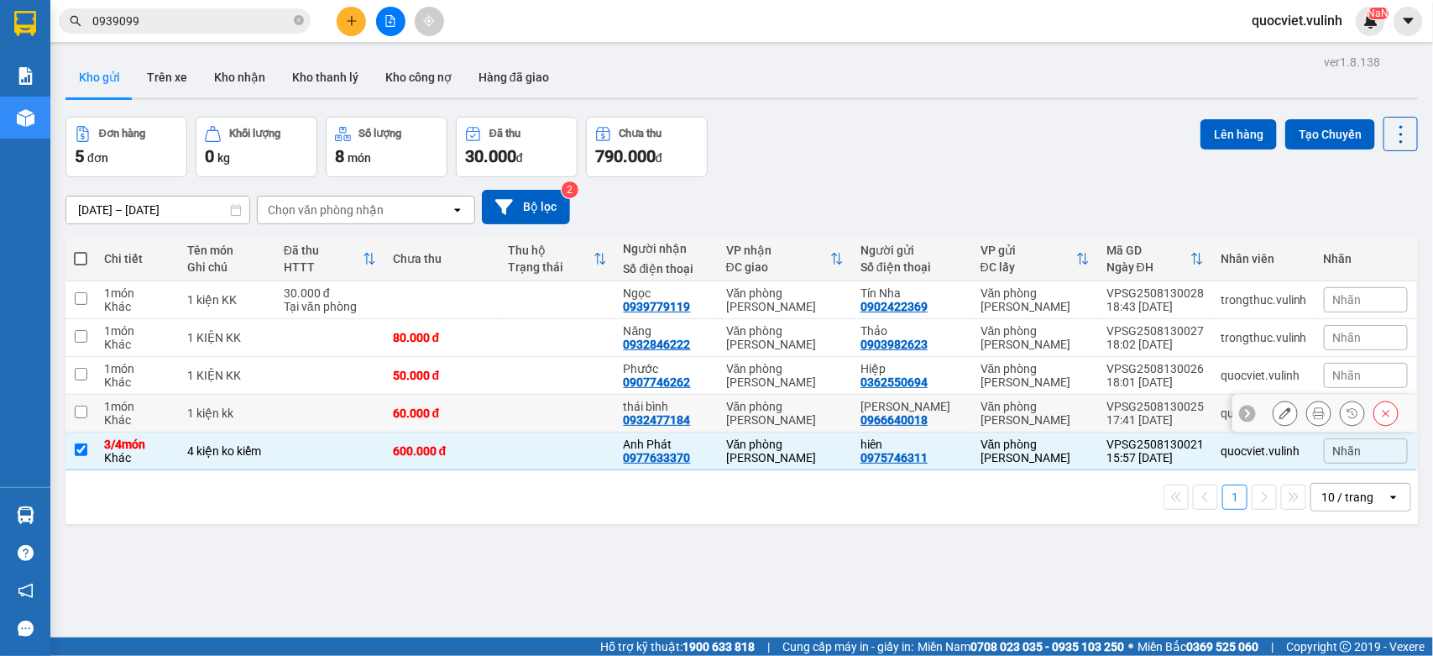
click at [211, 413] on div "1 kiện kk" at bounding box center [227, 412] width 80 height 13
checkbox input "true"
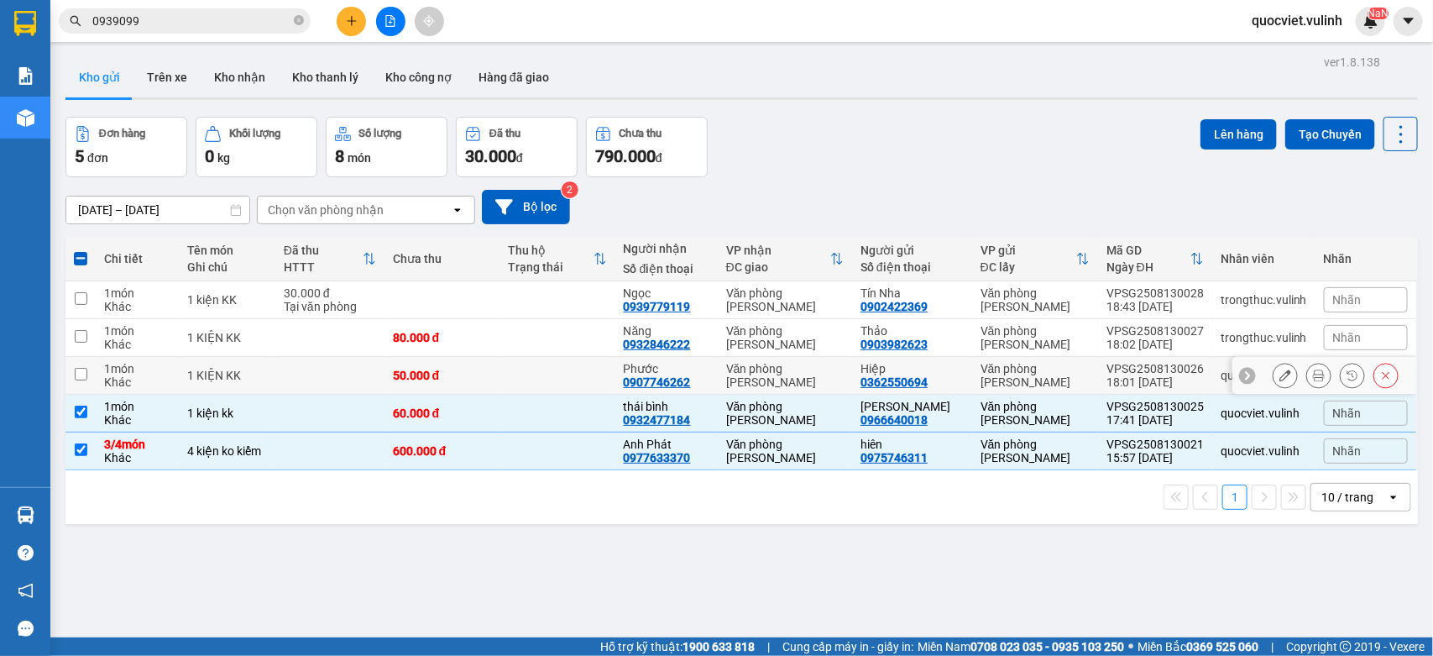
click at [206, 376] on div "1 KIỆN KK" at bounding box center [227, 375] width 80 height 13
checkbox input "true"
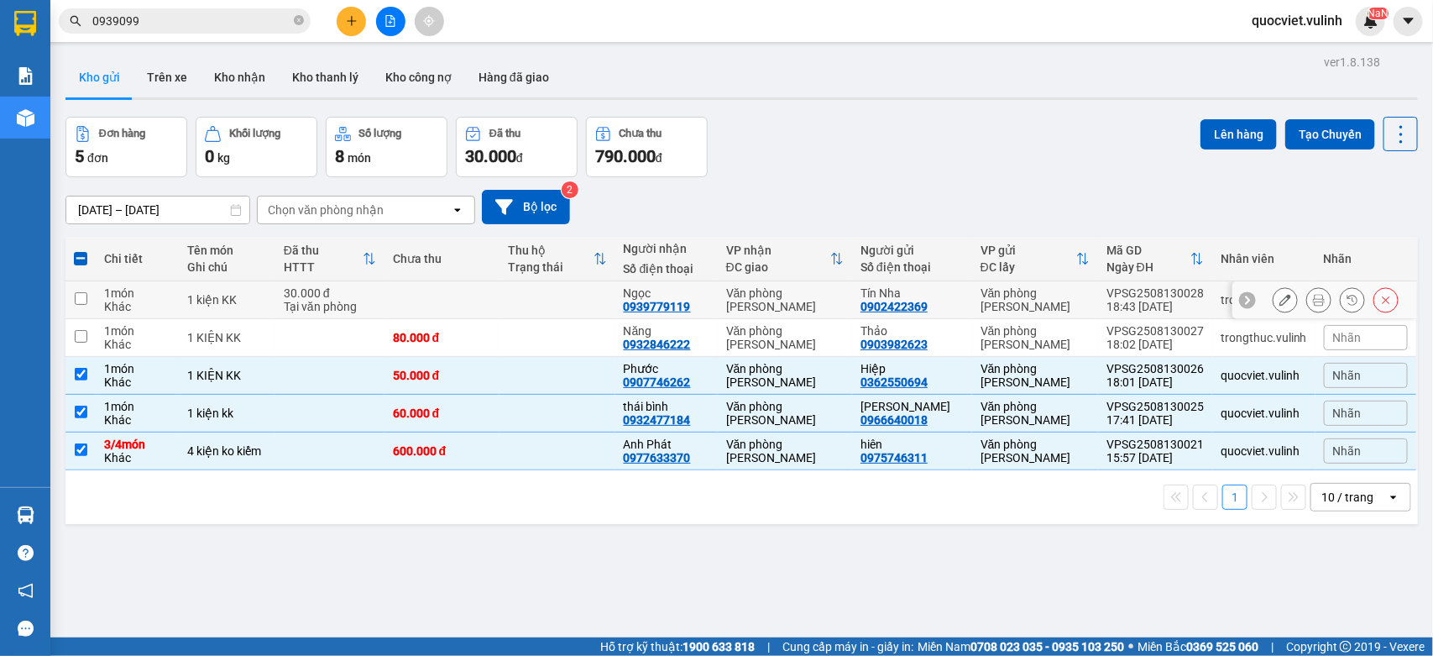
click at [244, 317] on td "1 kiện KK" at bounding box center [227, 300] width 97 height 38
checkbox input "true"
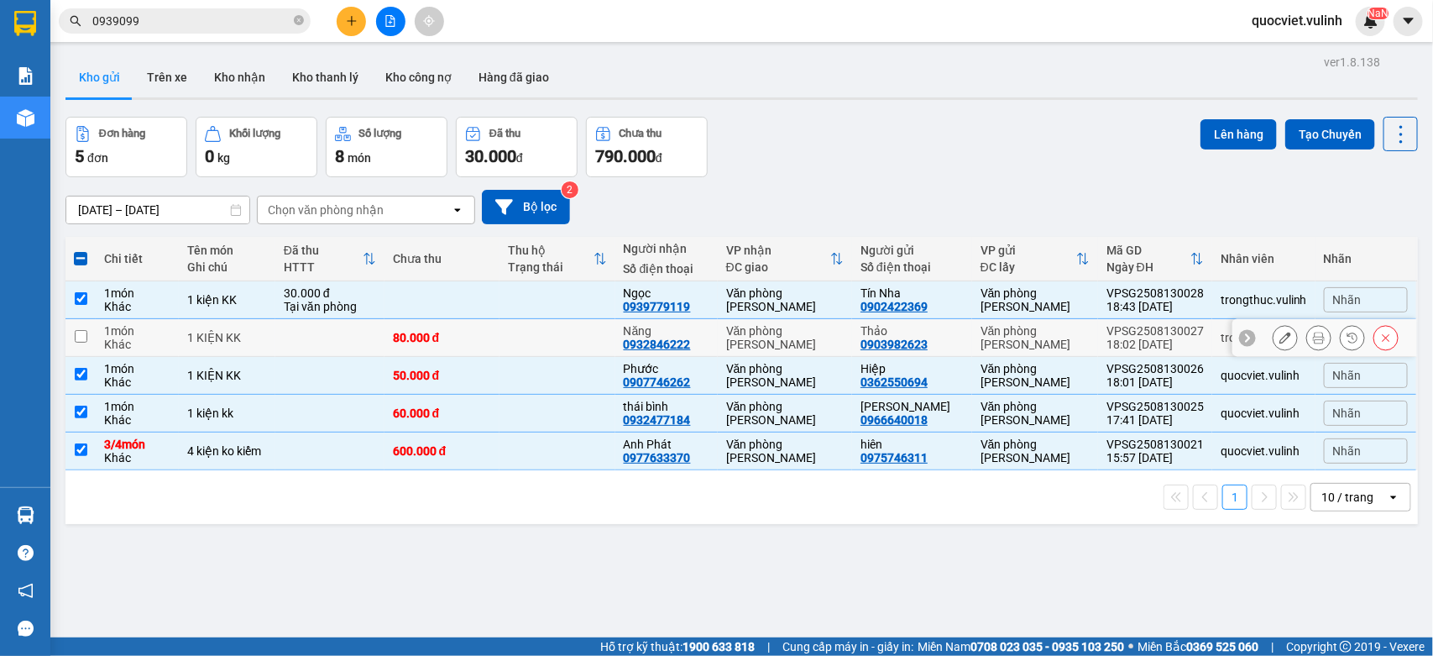
click at [221, 354] on td "1 KIỆN KK" at bounding box center [227, 338] width 97 height 38
checkbox input "true"
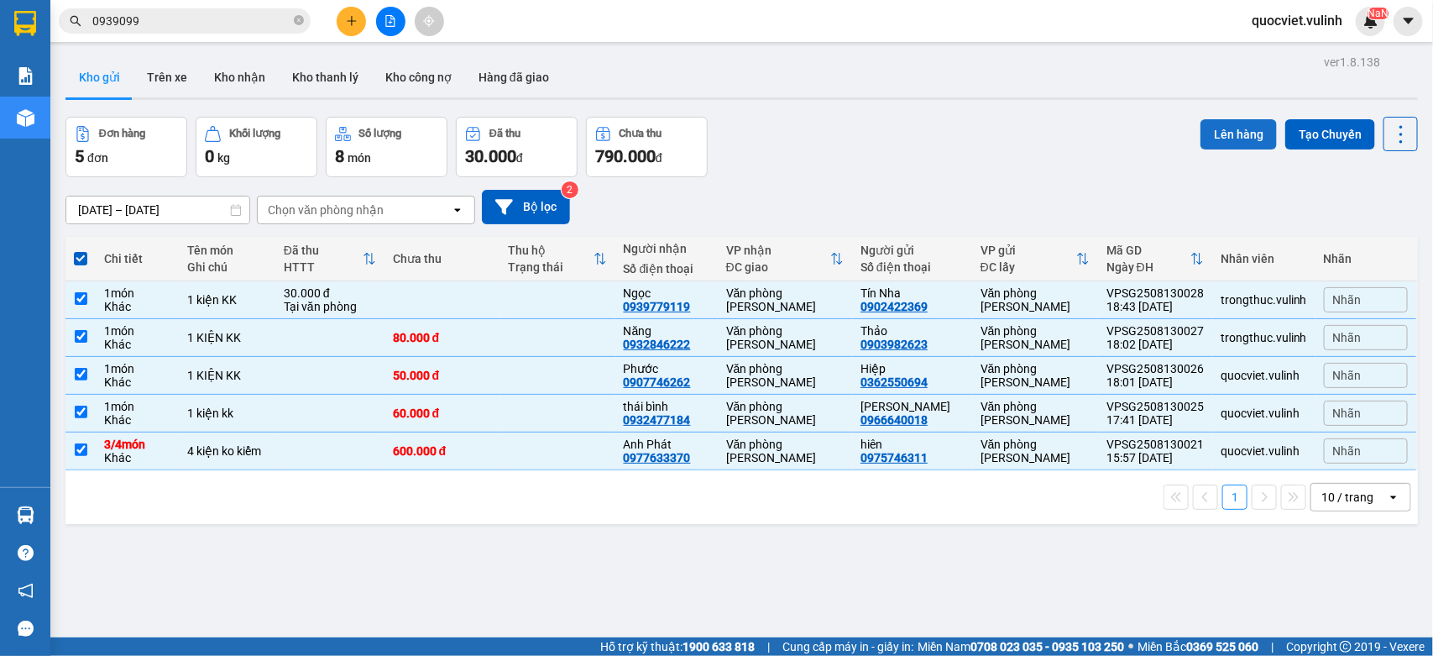
click at [1223, 135] on button "Lên hàng" at bounding box center [1239, 134] width 76 height 30
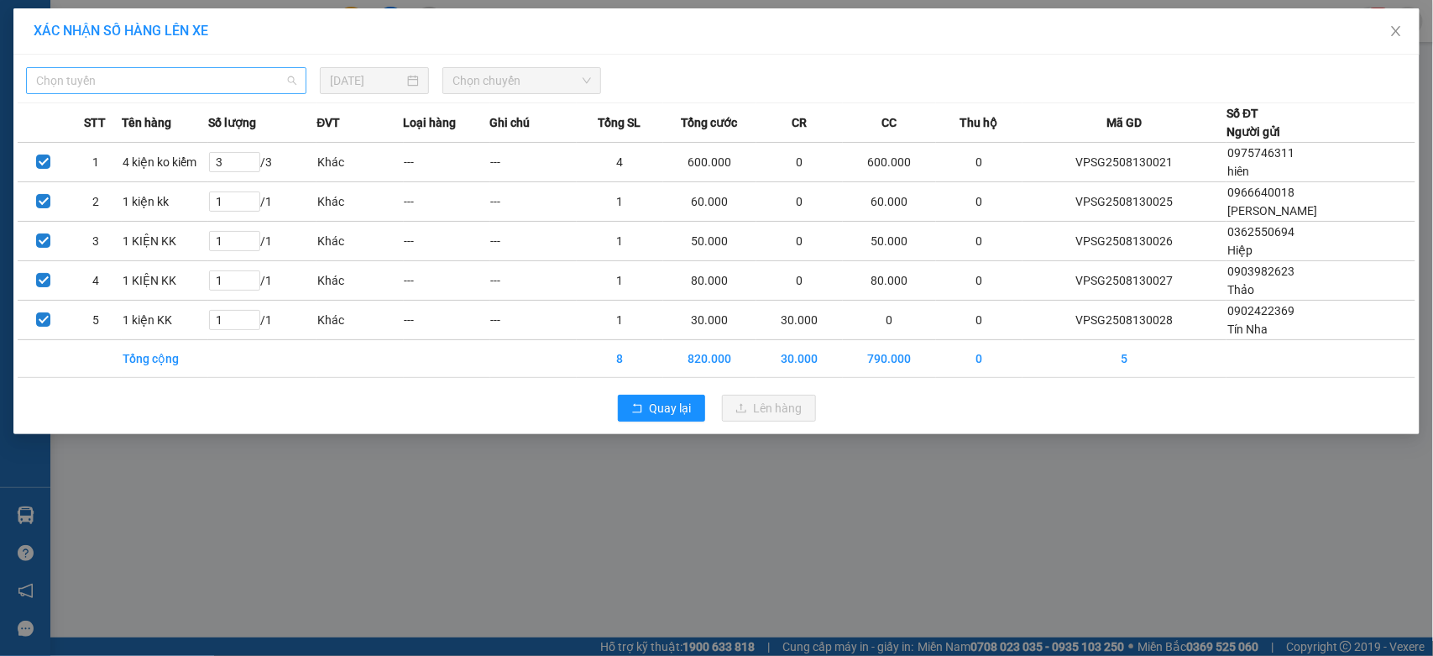
click at [207, 78] on span "Chọn tuyến" at bounding box center [166, 80] width 260 height 25
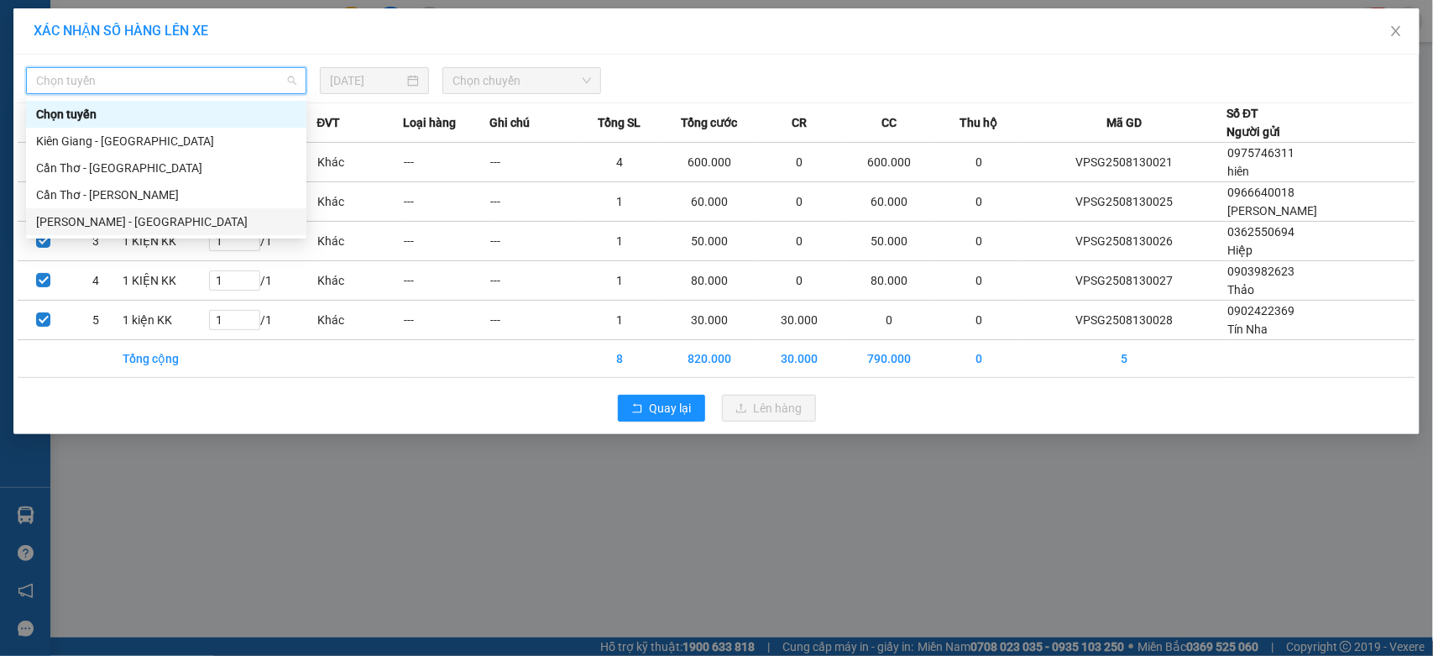
click at [114, 228] on div "[PERSON_NAME] - [GEOGRAPHIC_DATA]" at bounding box center [166, 221] width 260 height 18
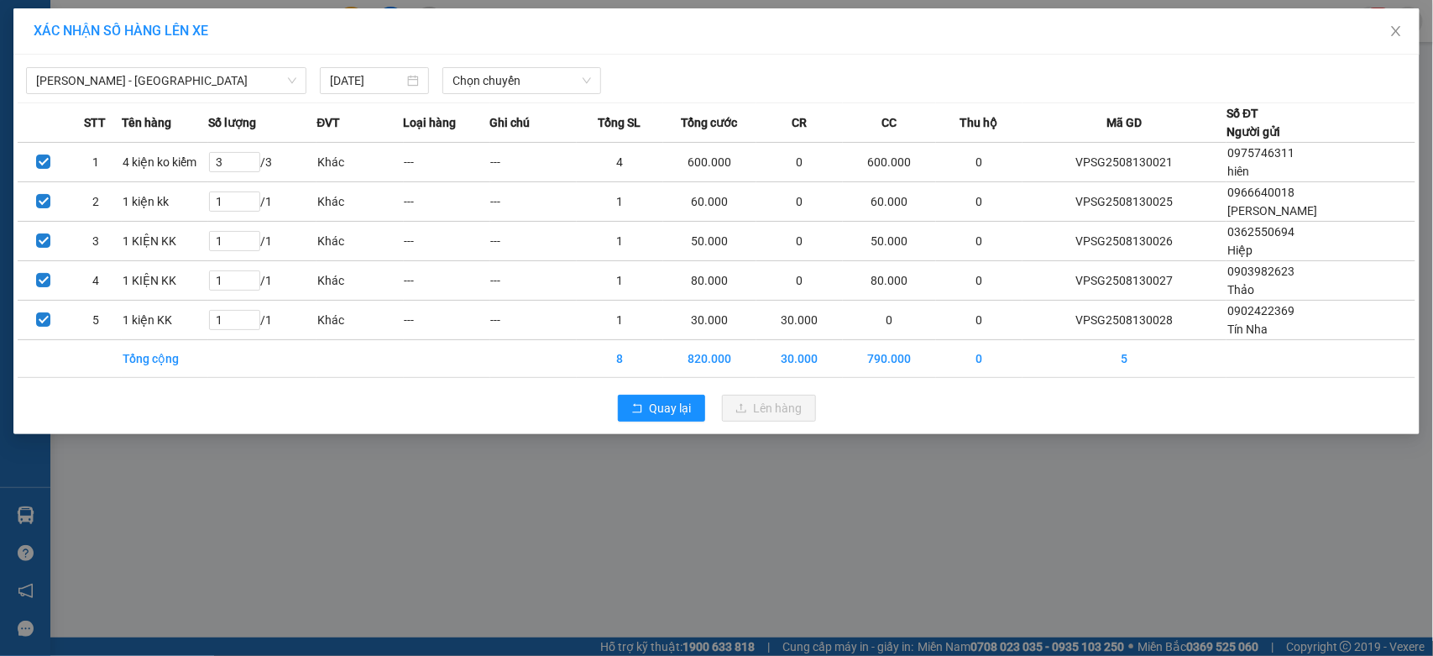
click at [534, 102] on div "[PERSON_NAME] - [GEOGRAPHIC_DATA] [DATE] Chọn chuyến STT Tên hàng Số lượng ĐVT …" at bounding box center [716, 244] width 1406 height 379
click at [526, 91] on span "Chọn chuyến" at bounding box center [522, 80] width 138 height 25
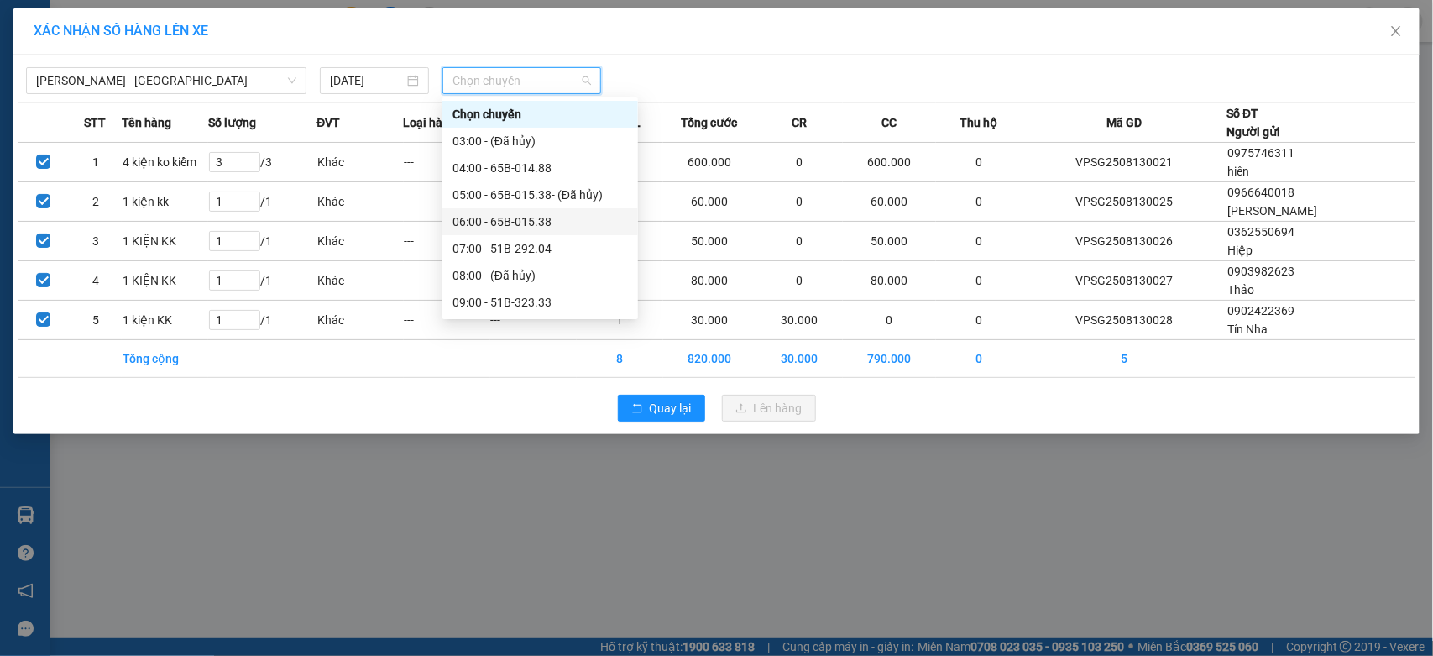
scroll to position [322, 0]
click at [555, 271] on div "19:00 - 51B-323.33" at bounding box center [540, 276] width 175 height 18
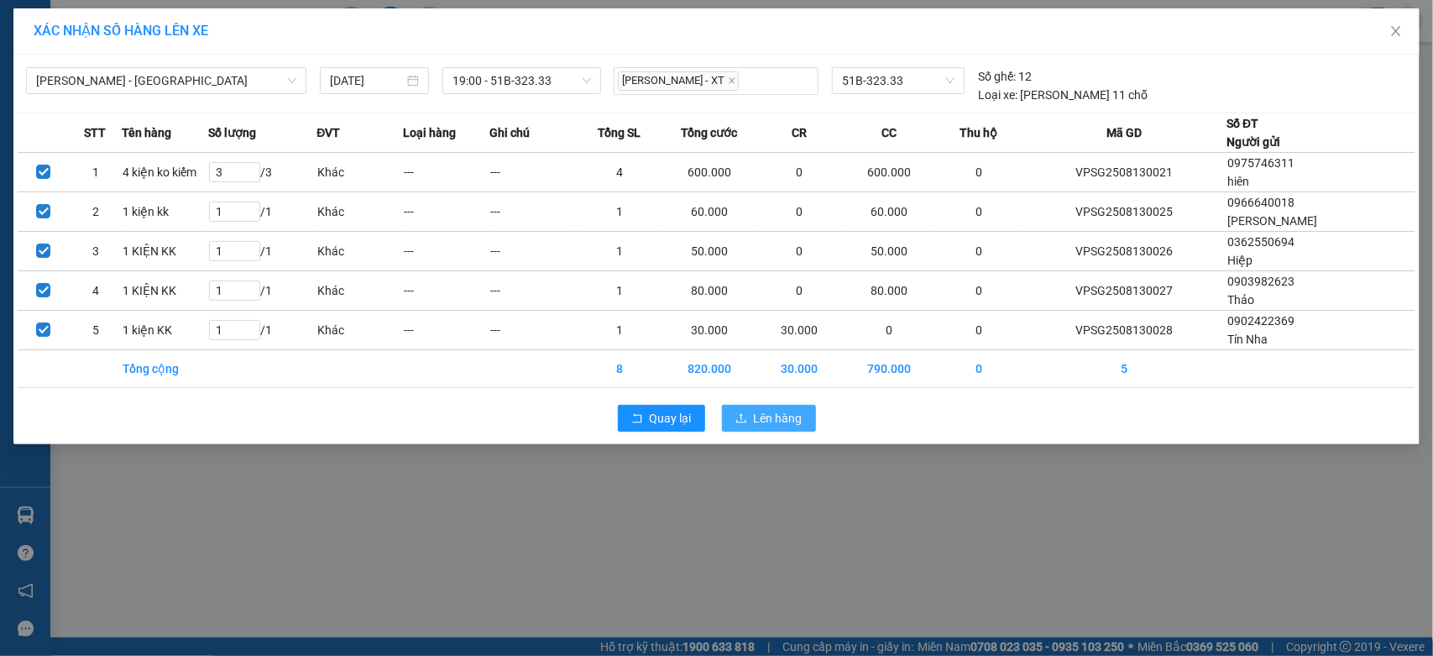
click at [783, 422] on span "Lên hàng" at bounding box center [778, 418] width 49 height 18
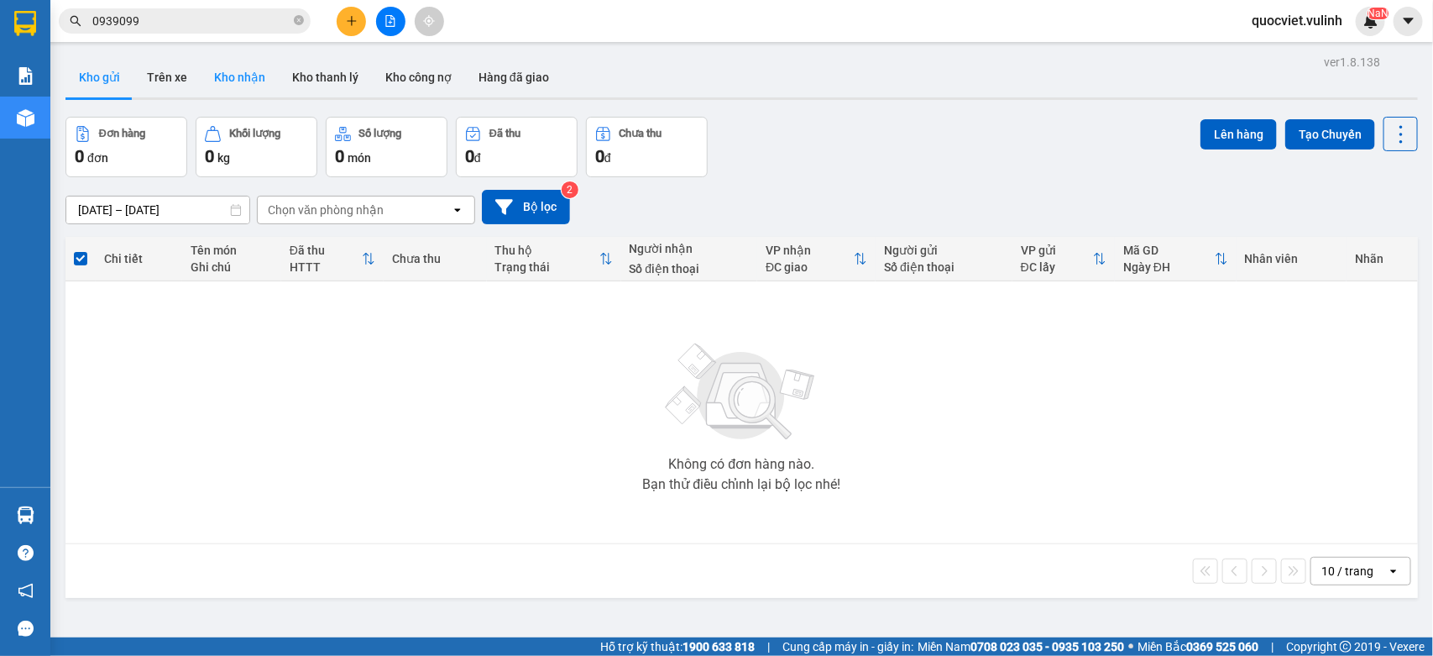
click at [240, 81] on button "Kho nhận" at bounding box center [240, 77] width 78 height 40
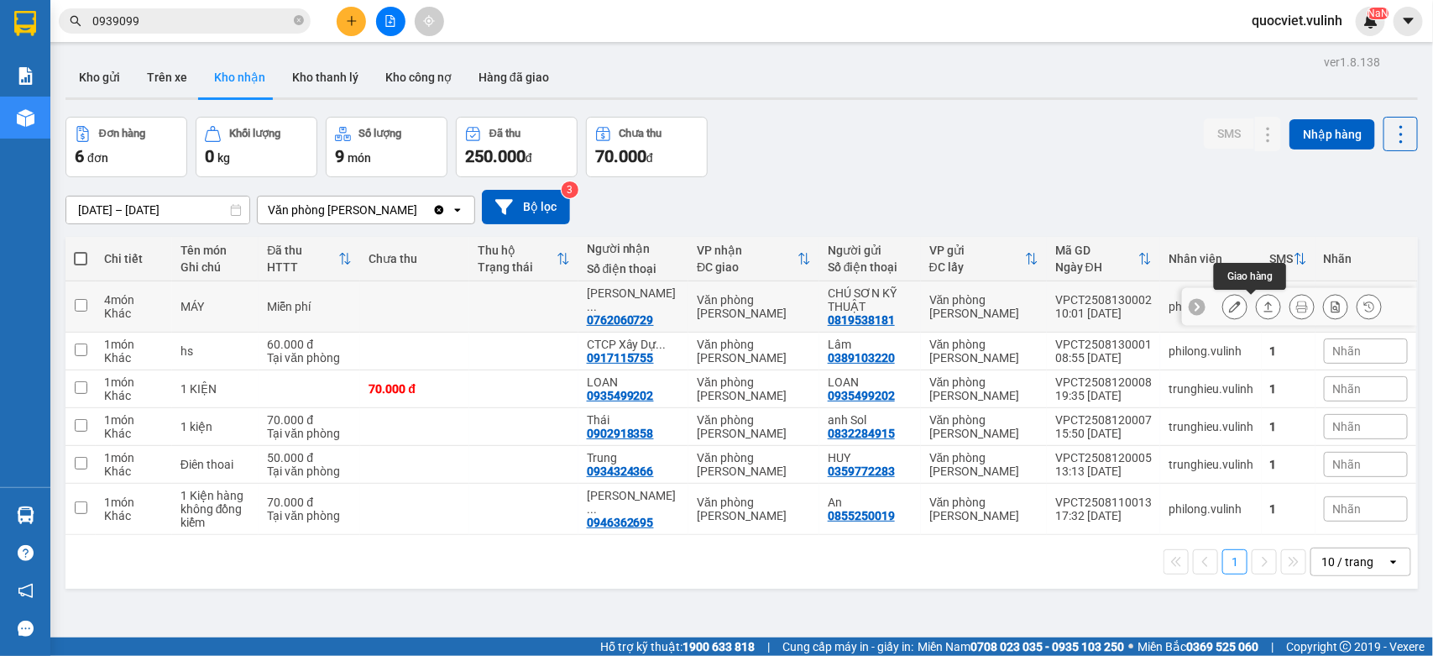
click at [1264, 307] on icon at bounding box center [1268, 306] width 9 height 10
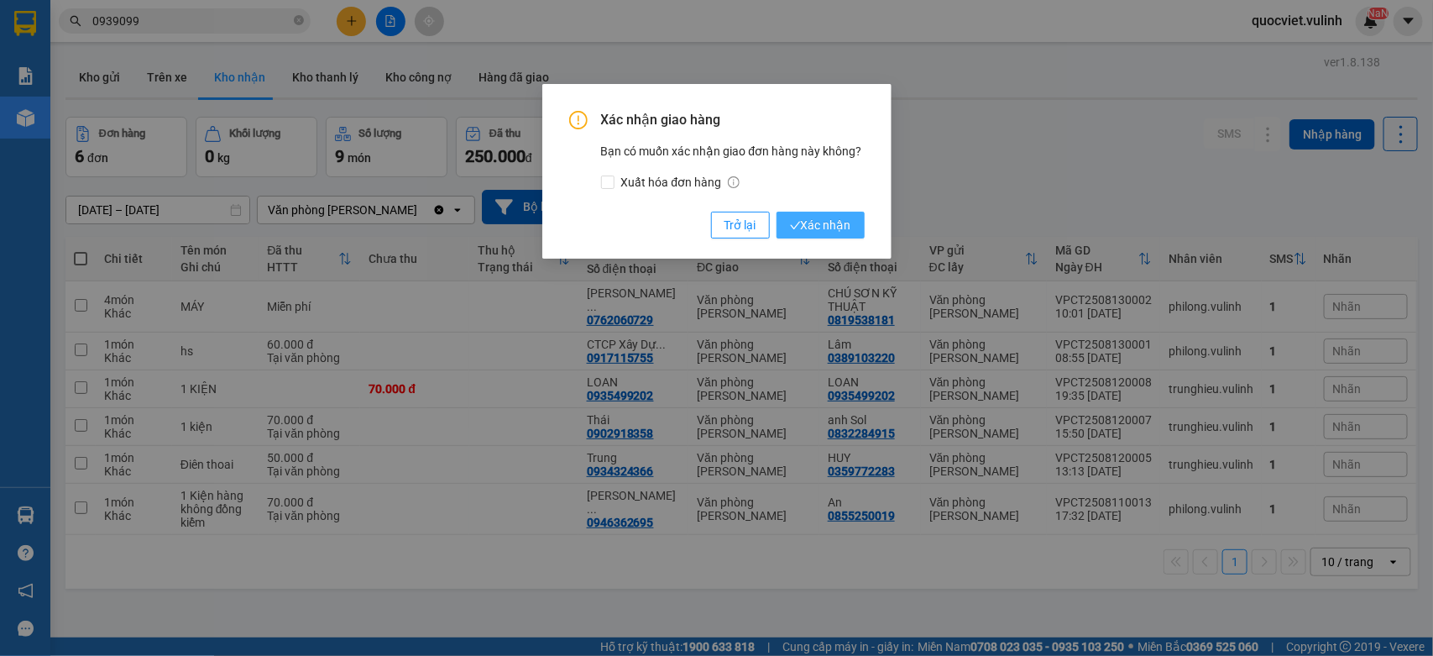
click at [796, 225] on icon "check" at bounding box center [795, 226] width 10 height 8
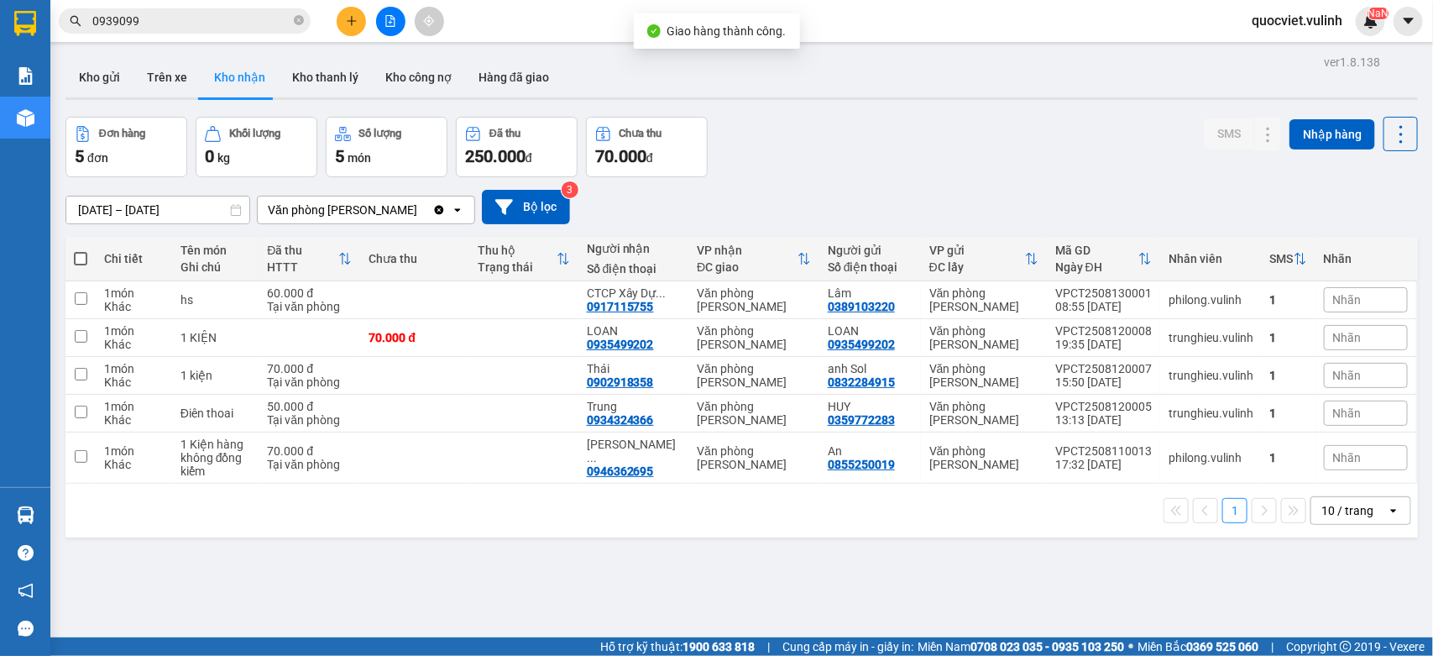
click at [778, 151] on div "Đơn hàng 5 đơn Khối lượng 0 kg Số lượng 5 món Đã thu 250.000 đ Chưa thu 70.000 …" at bounding box center [741, 147] width 1353 height 60
click at [72, 68] on button "Kho gửi" at bounding box center [99, 77] width 68 height 40
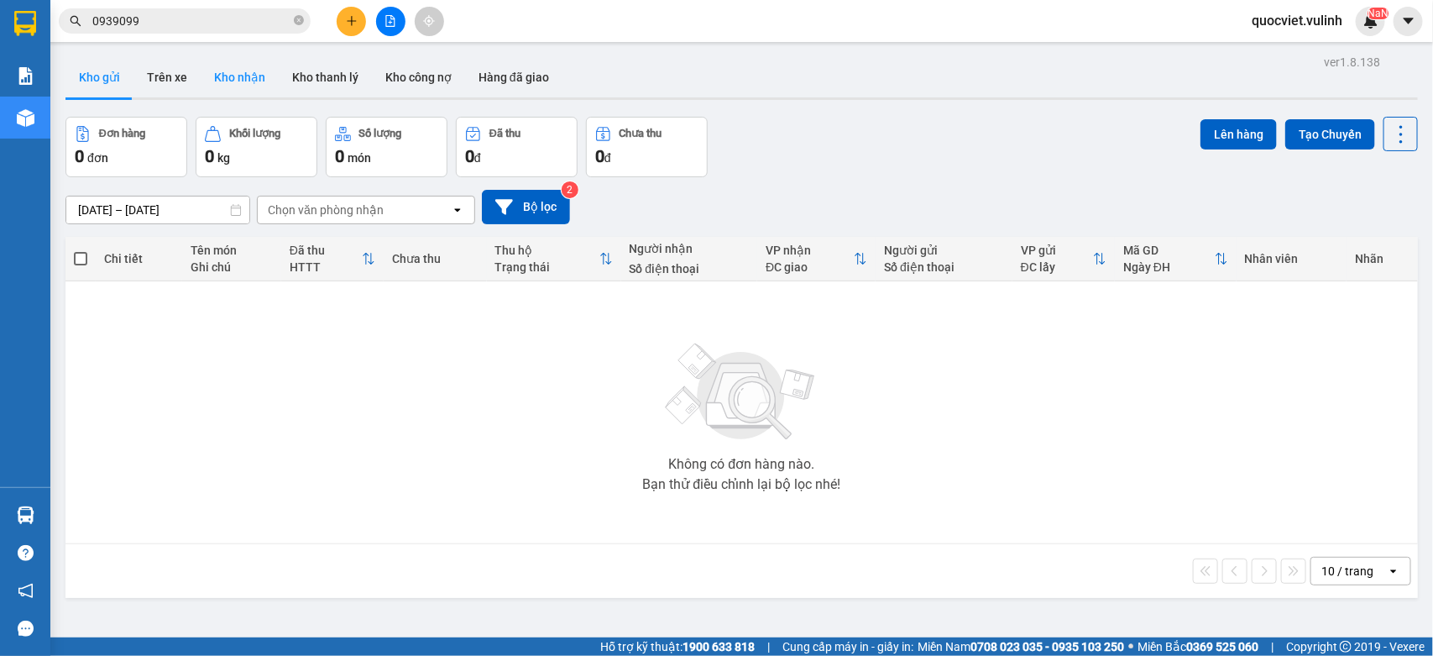
click at [237, 76] on button "Kho nhận" at bounding box center [240, 77] width 78 height 40
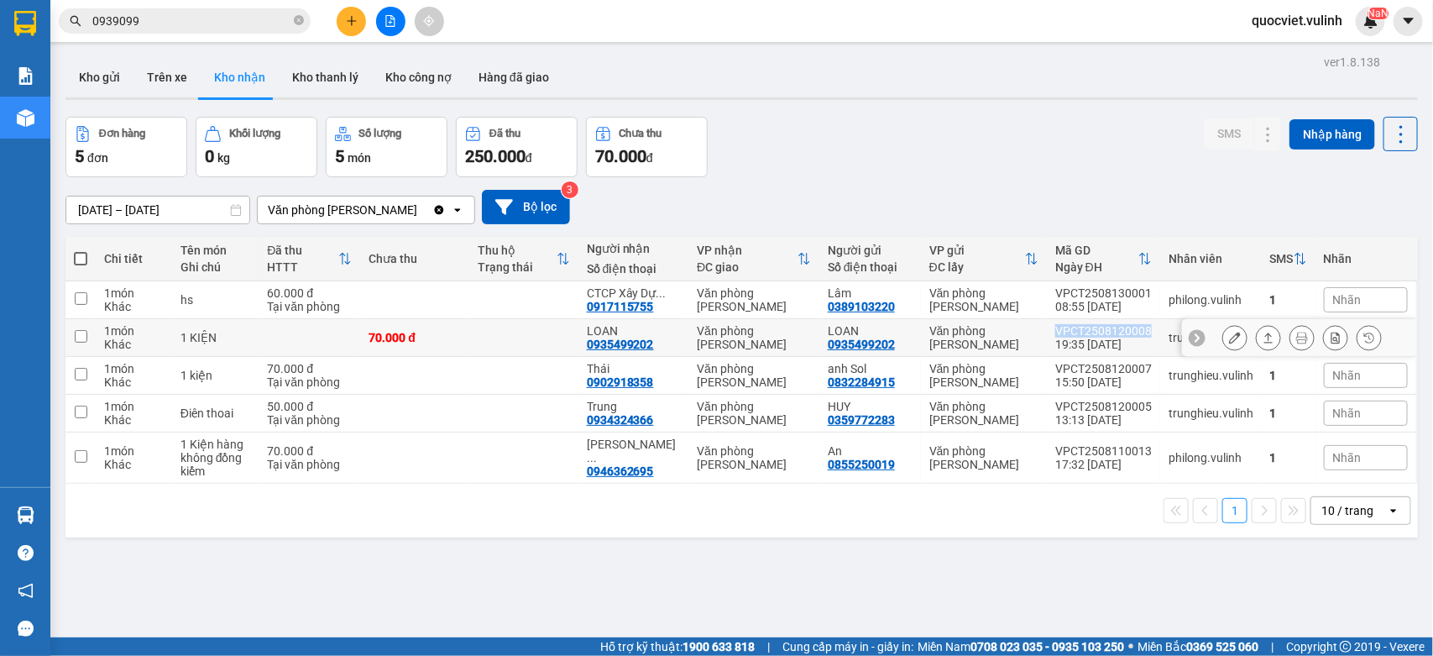
copy div "VPCT2508120008"
drag, startPoint x: 1042, startPoint y: 330, endPoint x: 1132, endPoint y: 332, distance: 89.9
click at [1132, 332] on td "VPCT2508120008 19:35 [DATE]" at bounding box center [1103, 338] width 113 height 38
checkbox input "true"
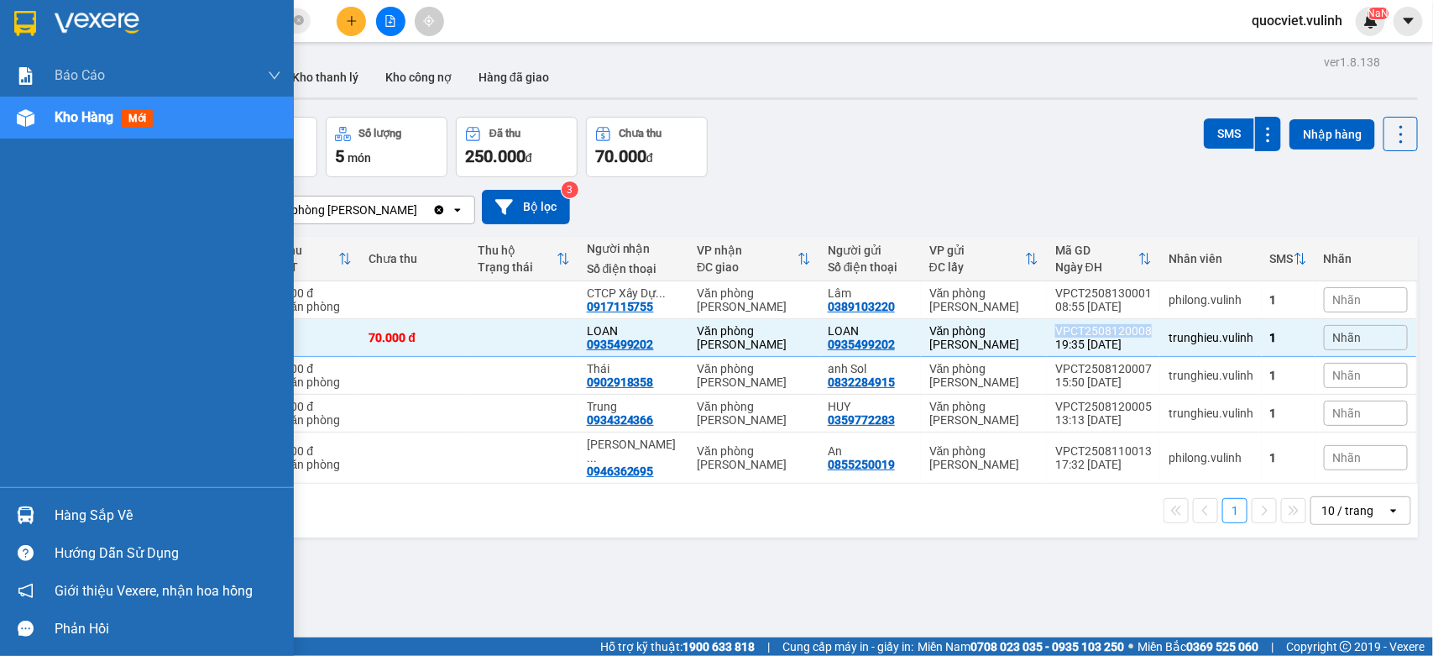
click at [17, 521] on img at bounding box center [26, 515] width 18 height 18
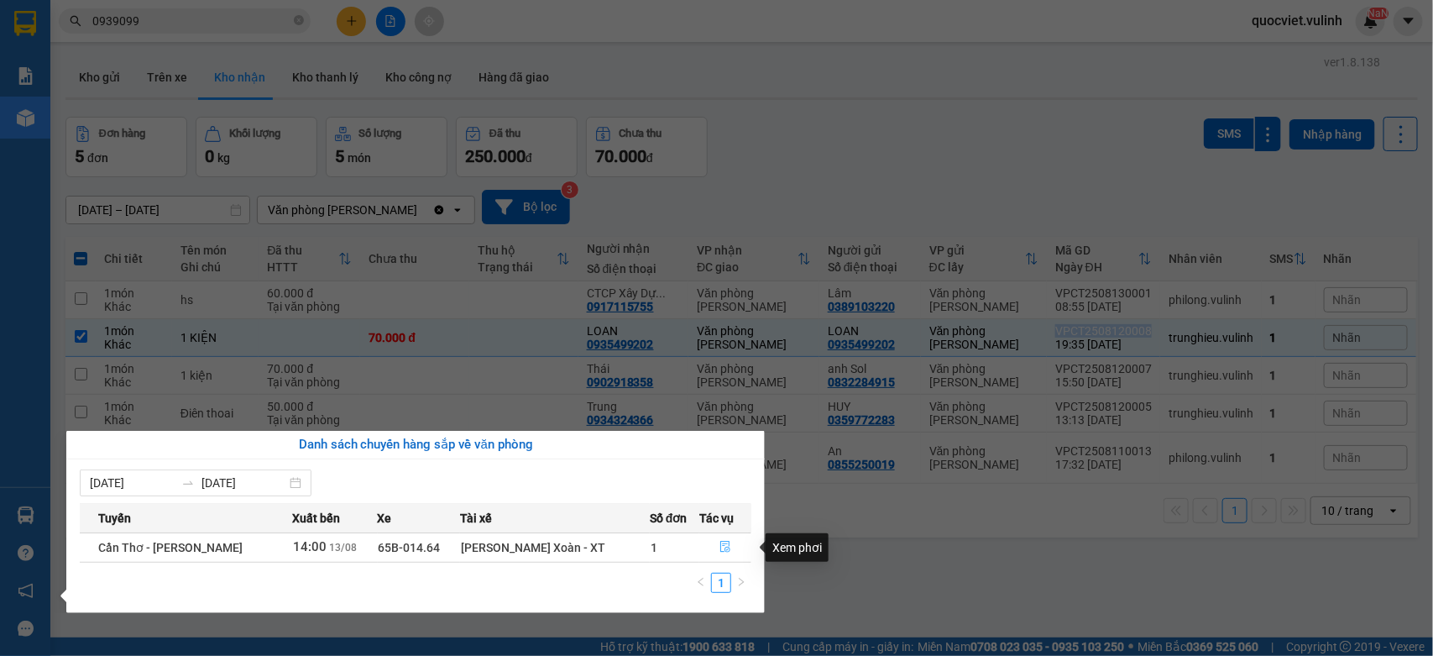
click at [705, 556] on button "button" at bounding box center [725, 547] width 50 height 27
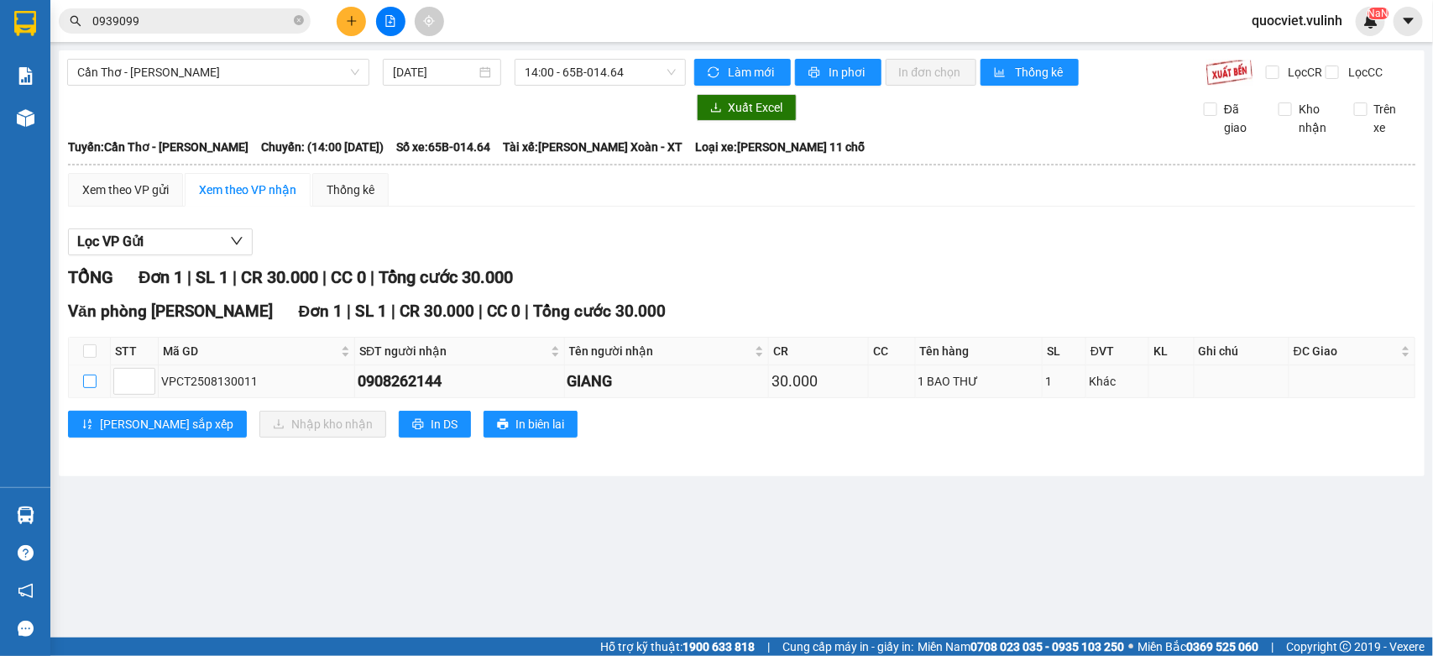
click at [95, 388] on input "checkbox" at bounding box center [89, 380] width 13 height 13
checkbox input "true"
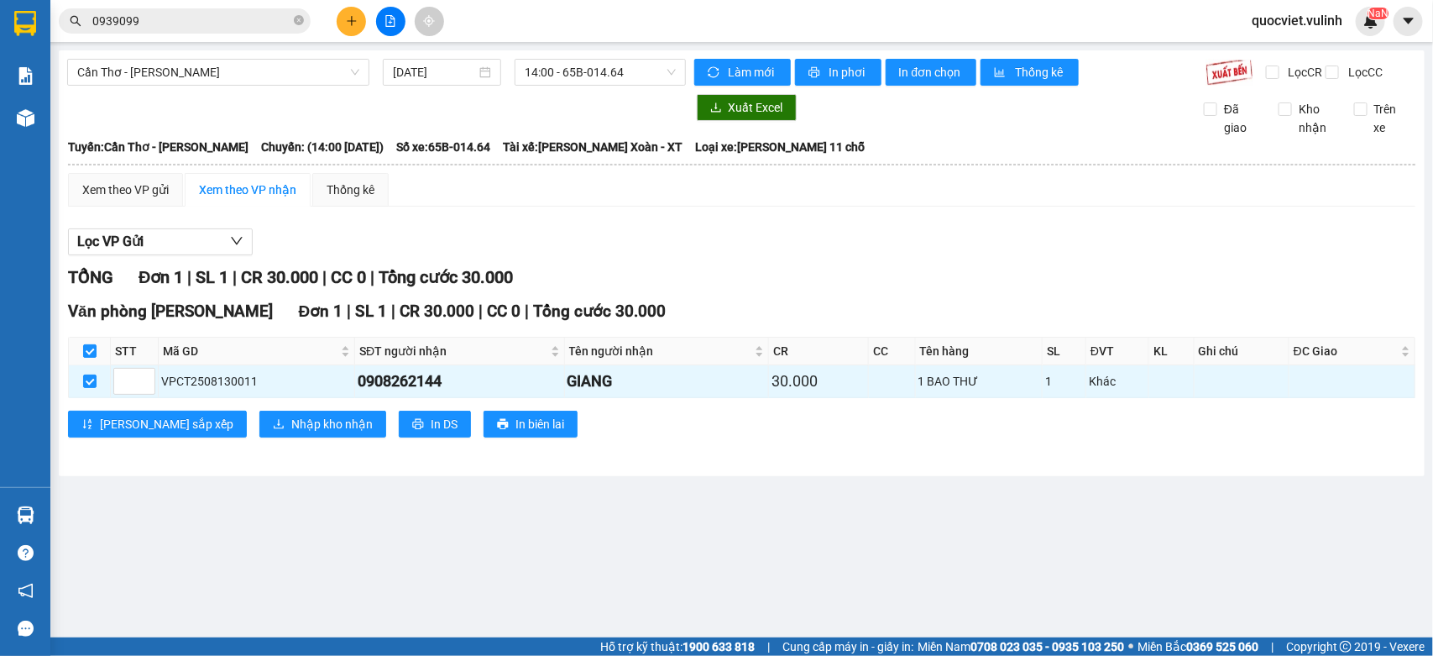
click at [189, 420] on div "Văn phòng [GEOGRAPHIC_DATA] 1 | SL 1 | CR 30.000 | CC 0 | Tổng cước 30.000 STT …" at bounding box center [742, 374] width 1348 height 151
click at [259, 433] on button "Nhập kho nhận" at bounding box center [322, 424] width 127 height 27
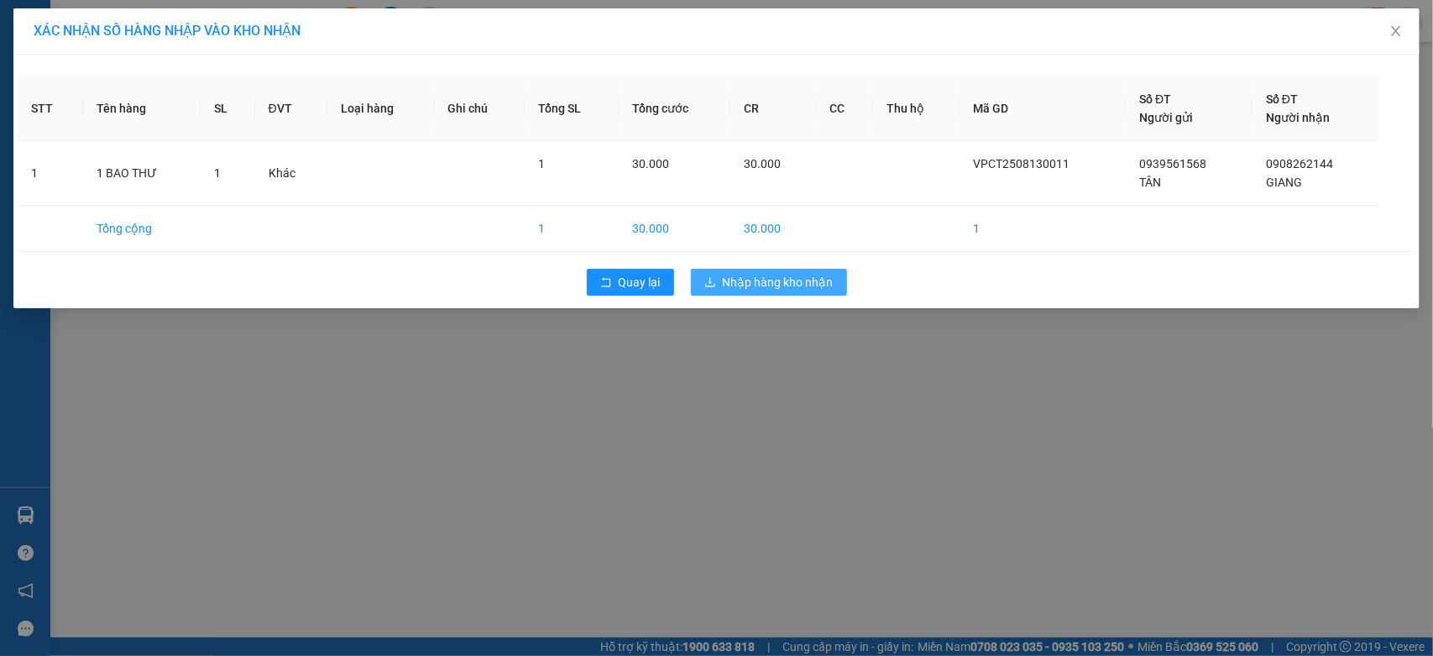
drag, startPoint x: 746, startPoint y: 283, endPoint x: 747, endPoint y: 296, distance: 13.5
click at [747, 296] on div "Quay lại Nhập hàng kho nhận" at bounding box center [717, 282] width 1398 height 44
click at [758, 286] on span "Nhập hàng kho nhận" at bounding box center [778, 282] width 111 height 18
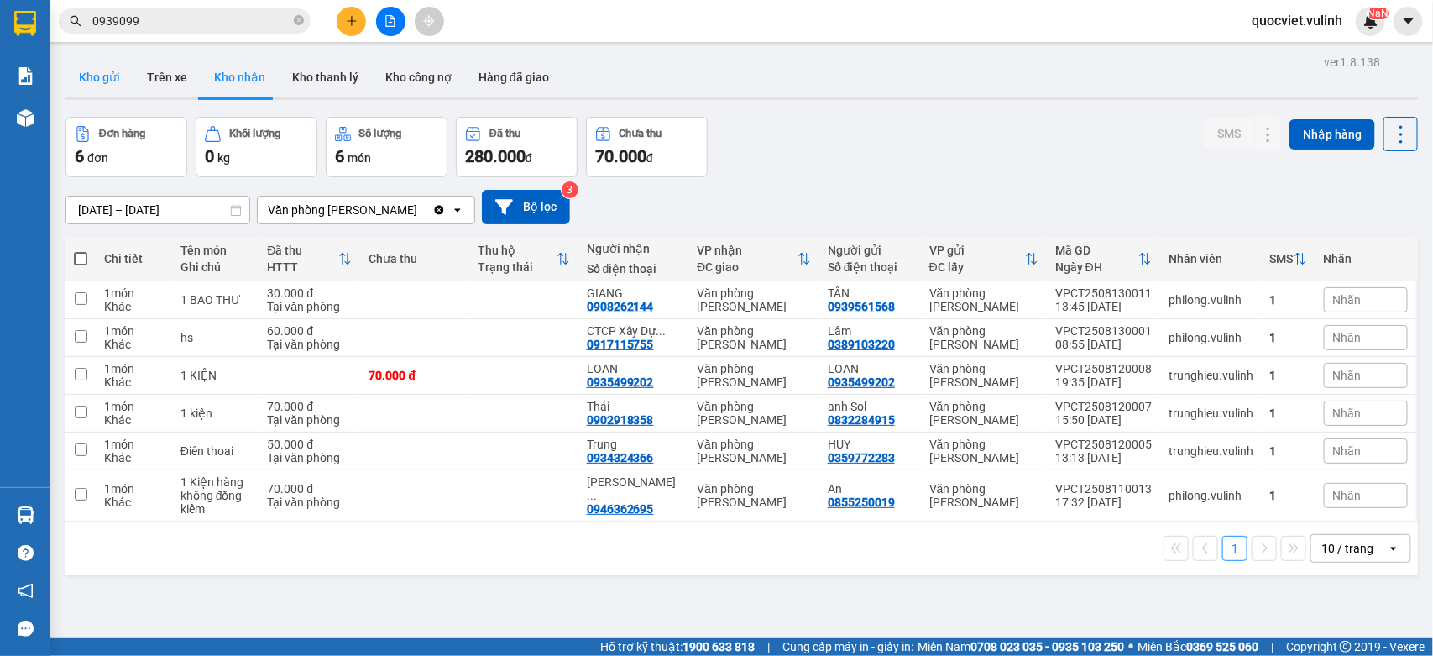
click at [126, 85] on button "Kho gửi" at bounding box center [99, 77] width 68 height 40
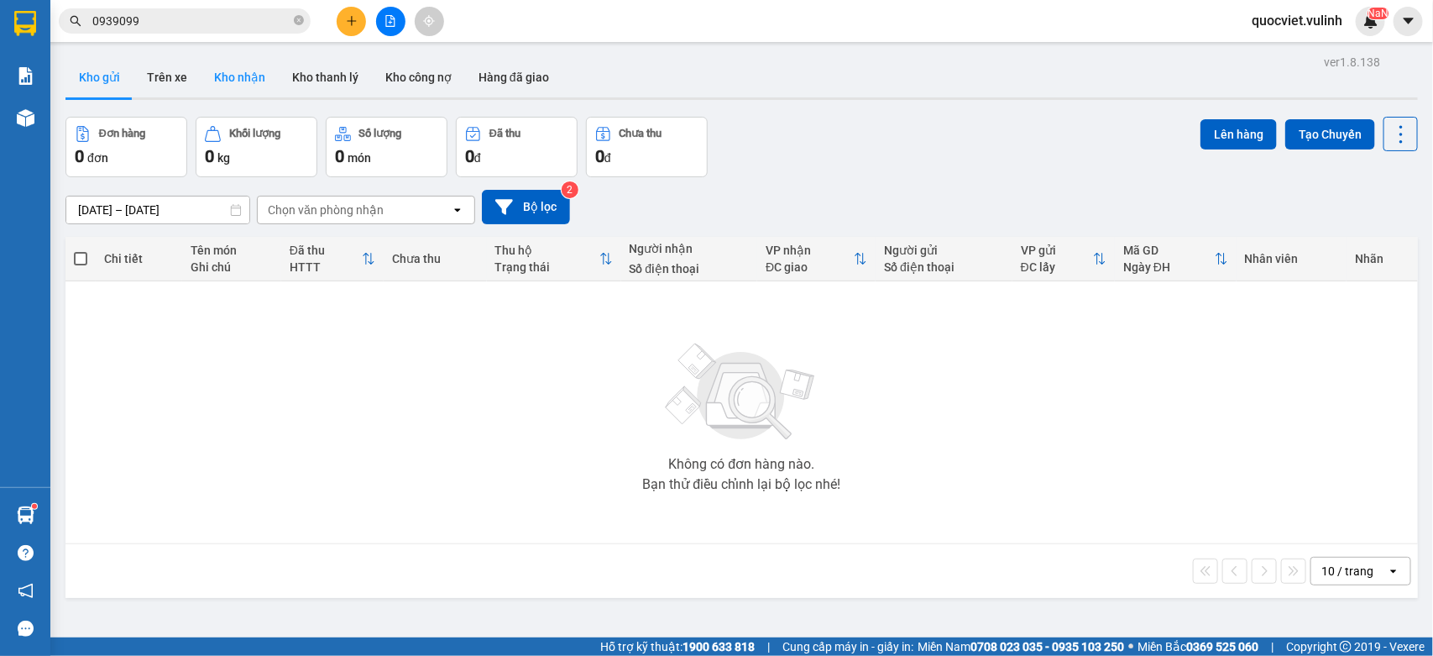
click at [252, 74] on button "Kho nhận" at bounding box center [240, 77] width 78 height 40
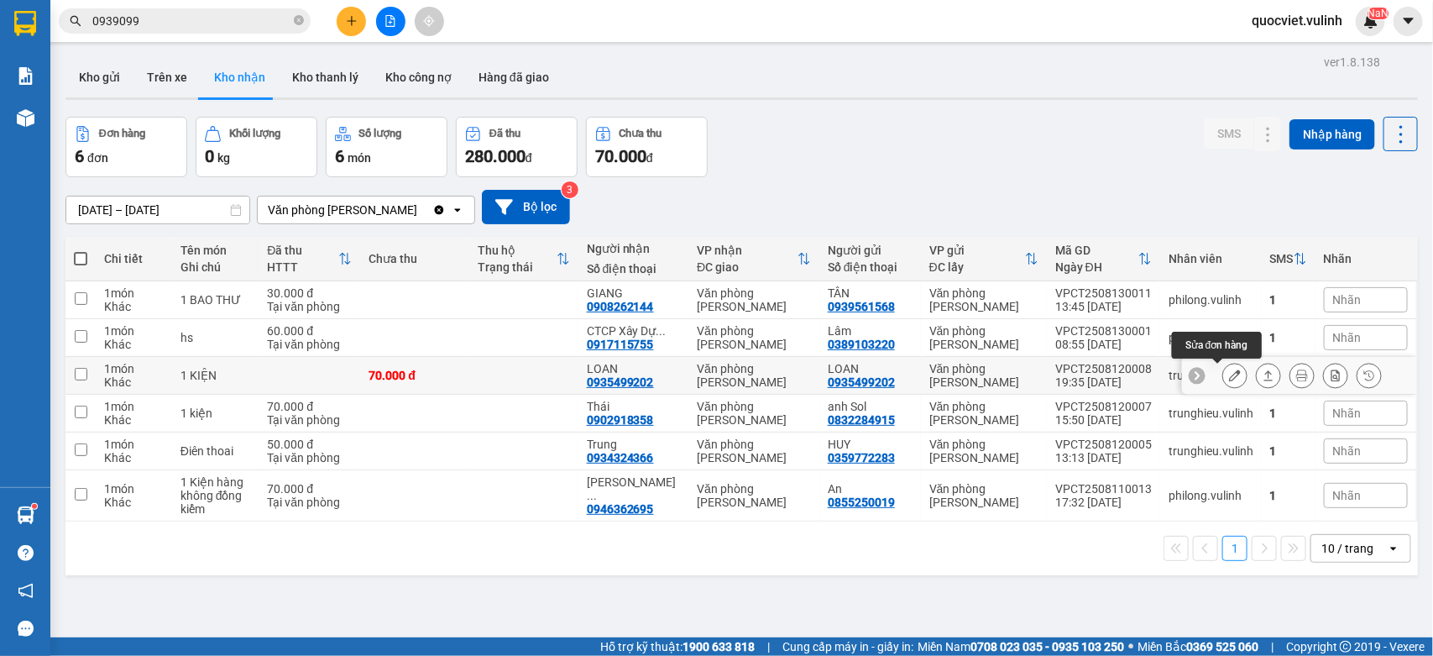
click at [1229, 374] on icon at bounding box center [1235, 375] width 12 height 12
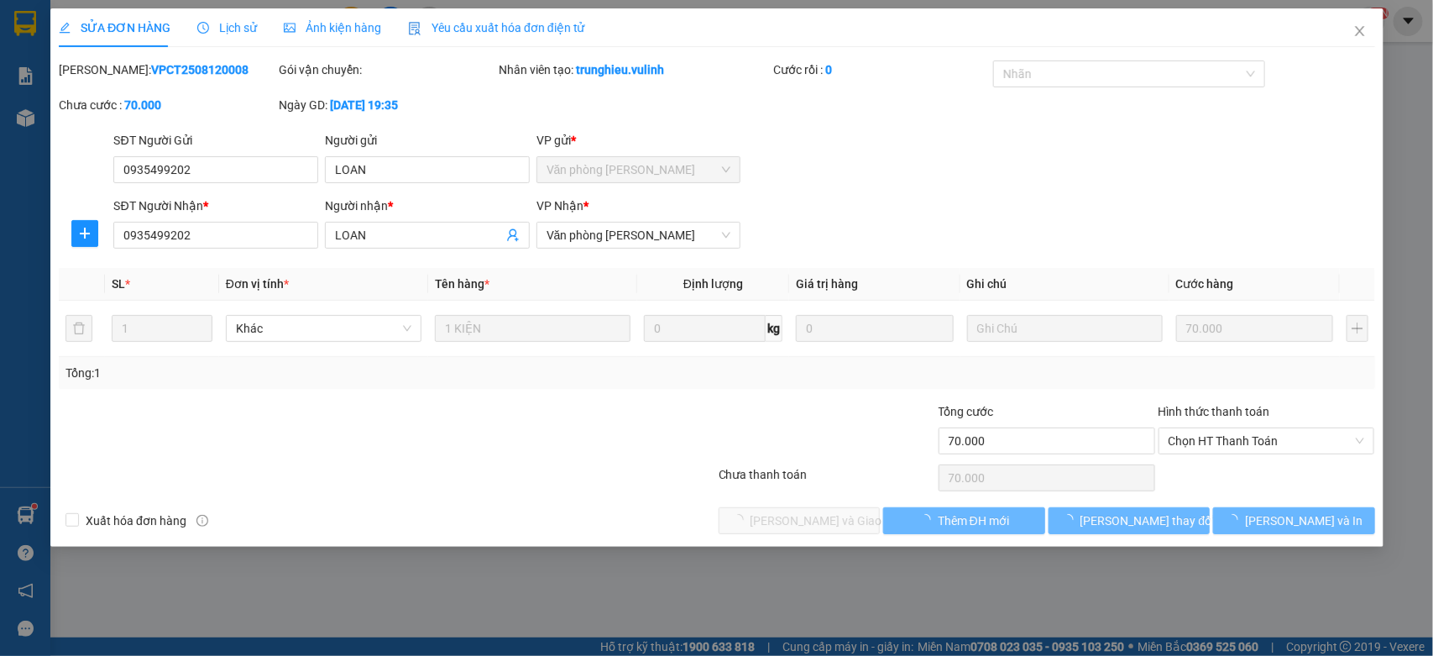
type input "0935499202"
type input "LOAN"
type input "0935499202"
type input "LOAN"
type input "70.000"
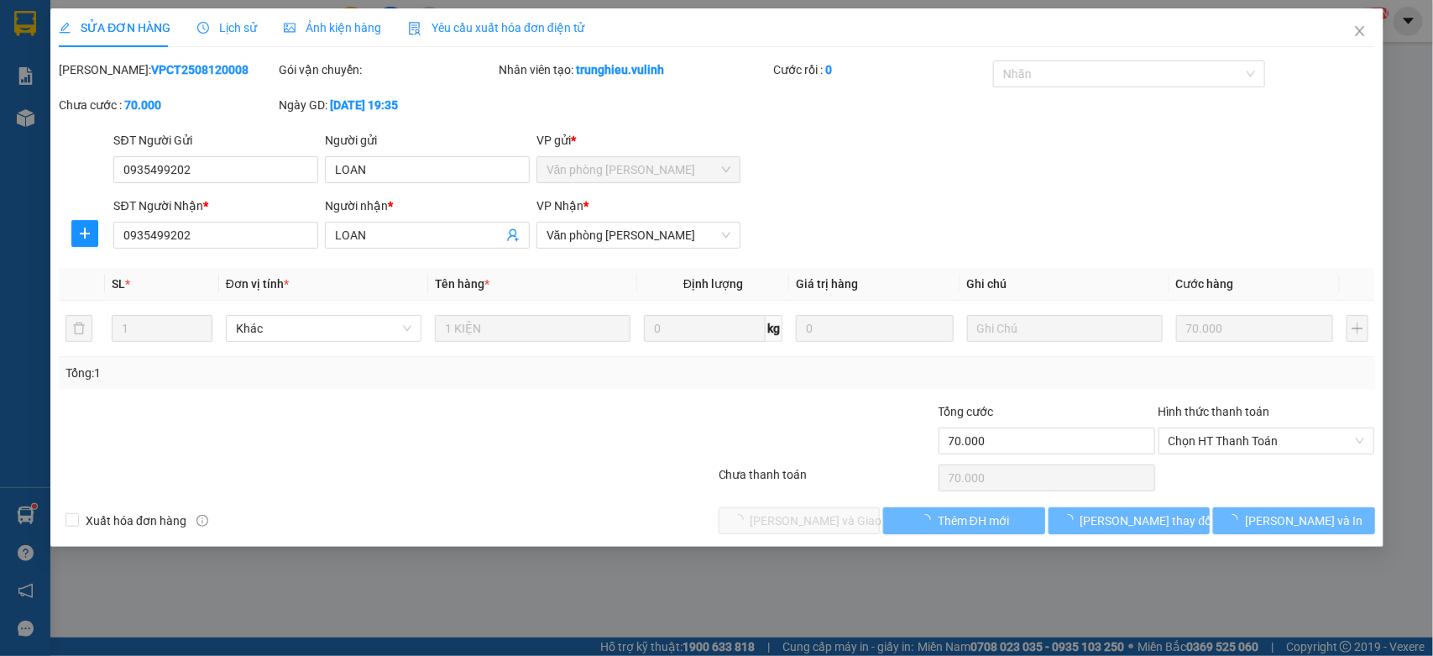
type input "70.000"
click at [197, 170] on input "0935499202" at bounding box center [215, 169] width 205 height 27
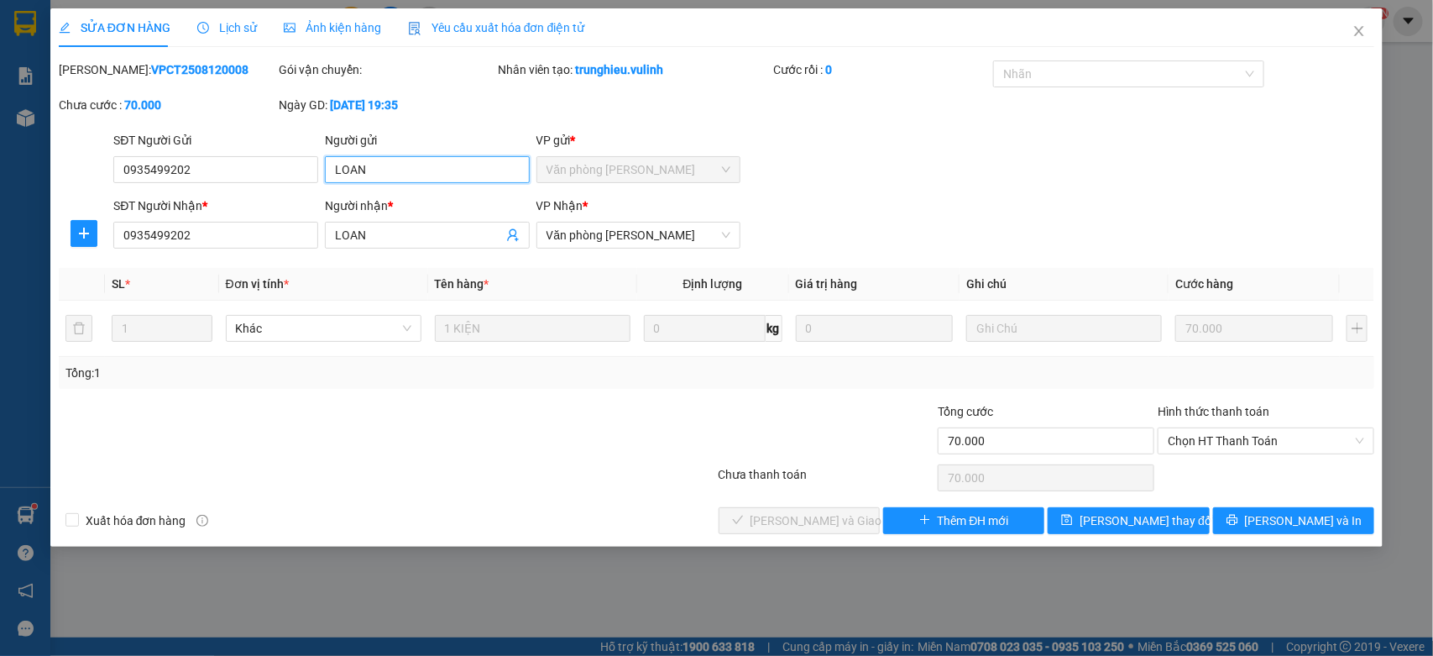
click at [374, 157] on input "LOAN" at bounding box center [427, 169] width 205 height 27
click at [432, 168] on input "LOAN" at bounding box center [427, 169] width 205 height 27
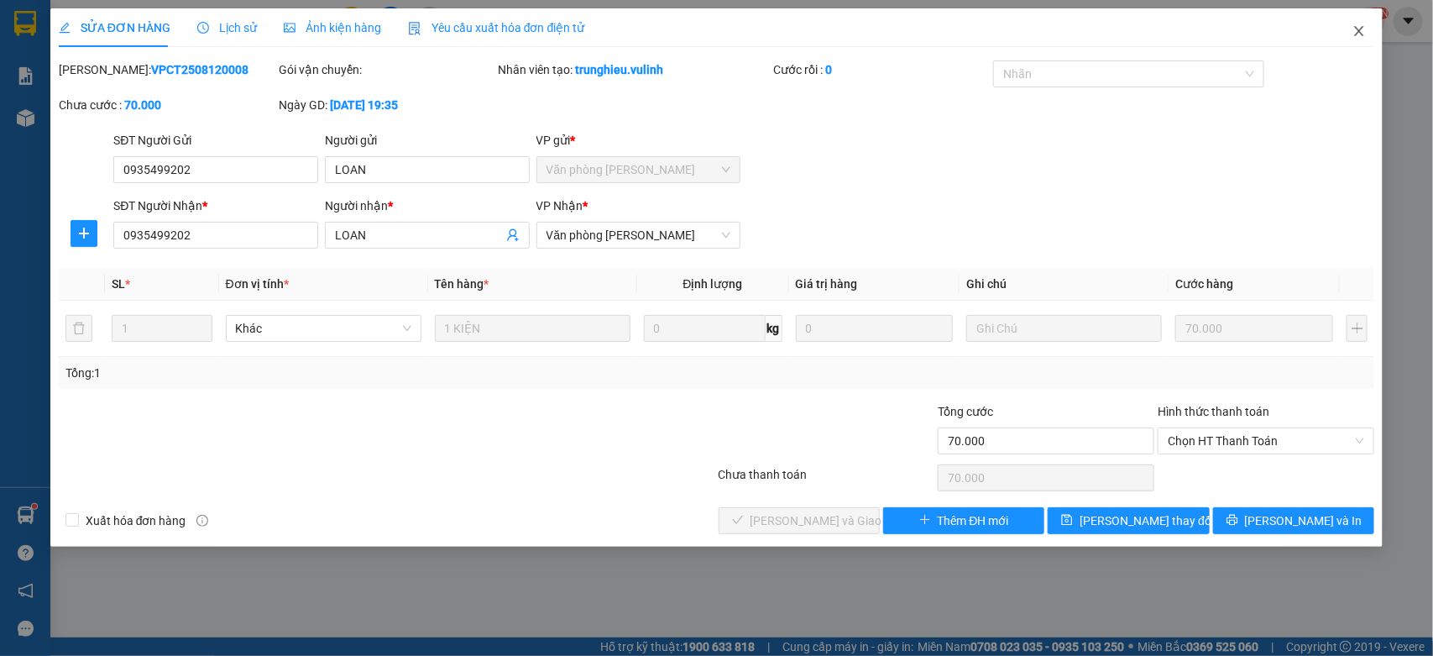
click at [1350, 43] on span "Close" at bounding box center [1359, 31] width 47 height 47
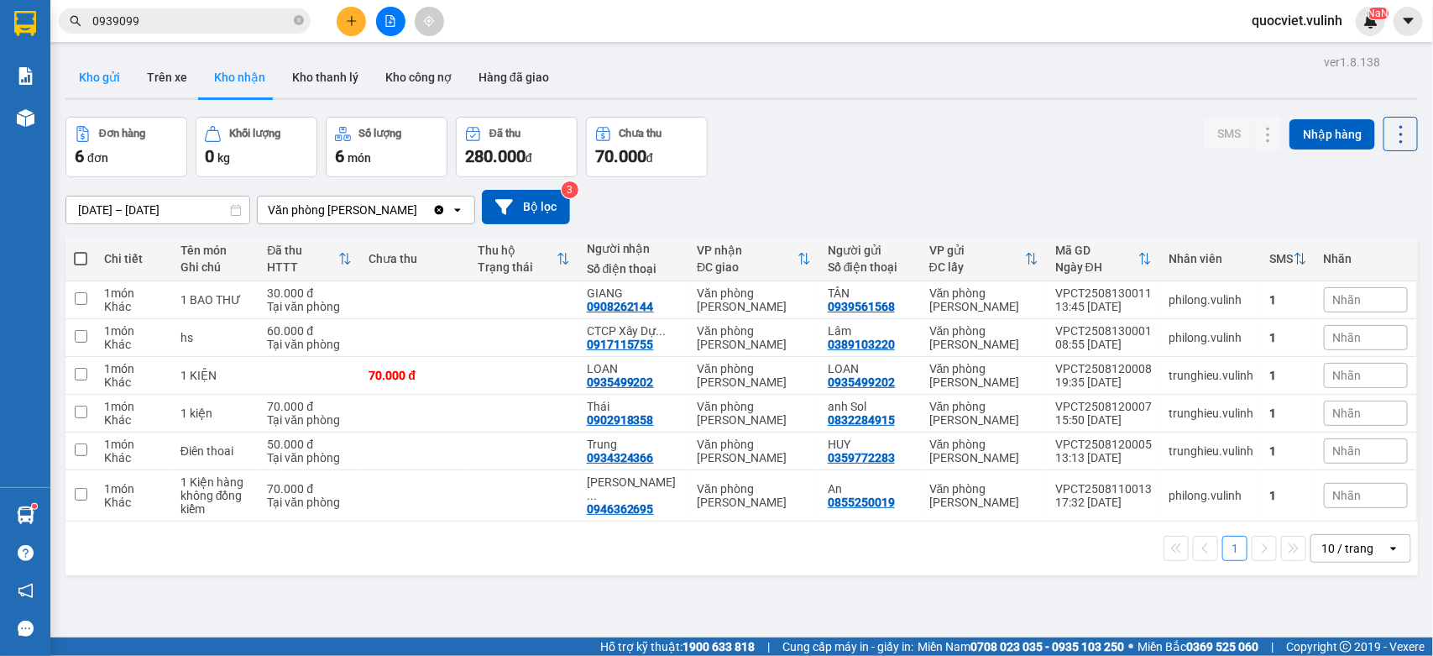
click at [114, 93] on button "Kho gửi" at bounding box center [99, 77] width 68 height 40
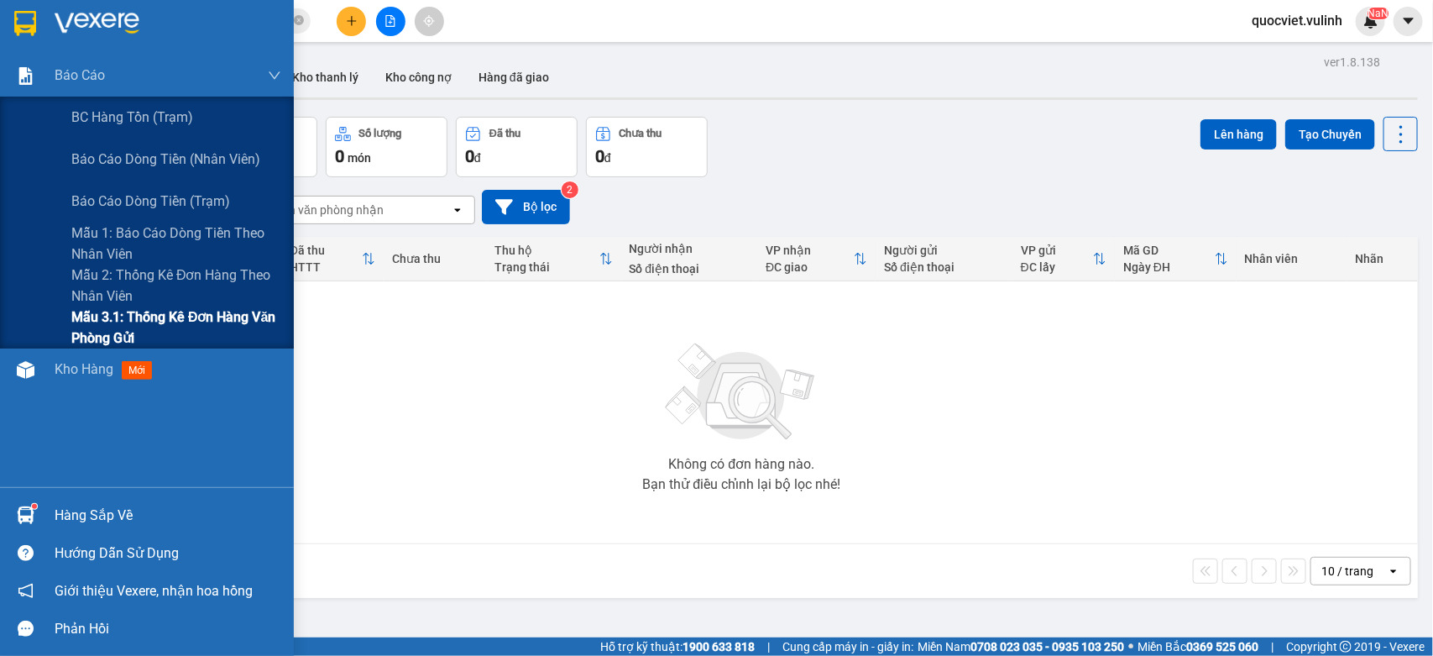
click at [155, 319] on span "Mẫu 3.1: Thống kê đơn hàng văn phòng gửi" at bounding box center [176, 327] width 210 height 42
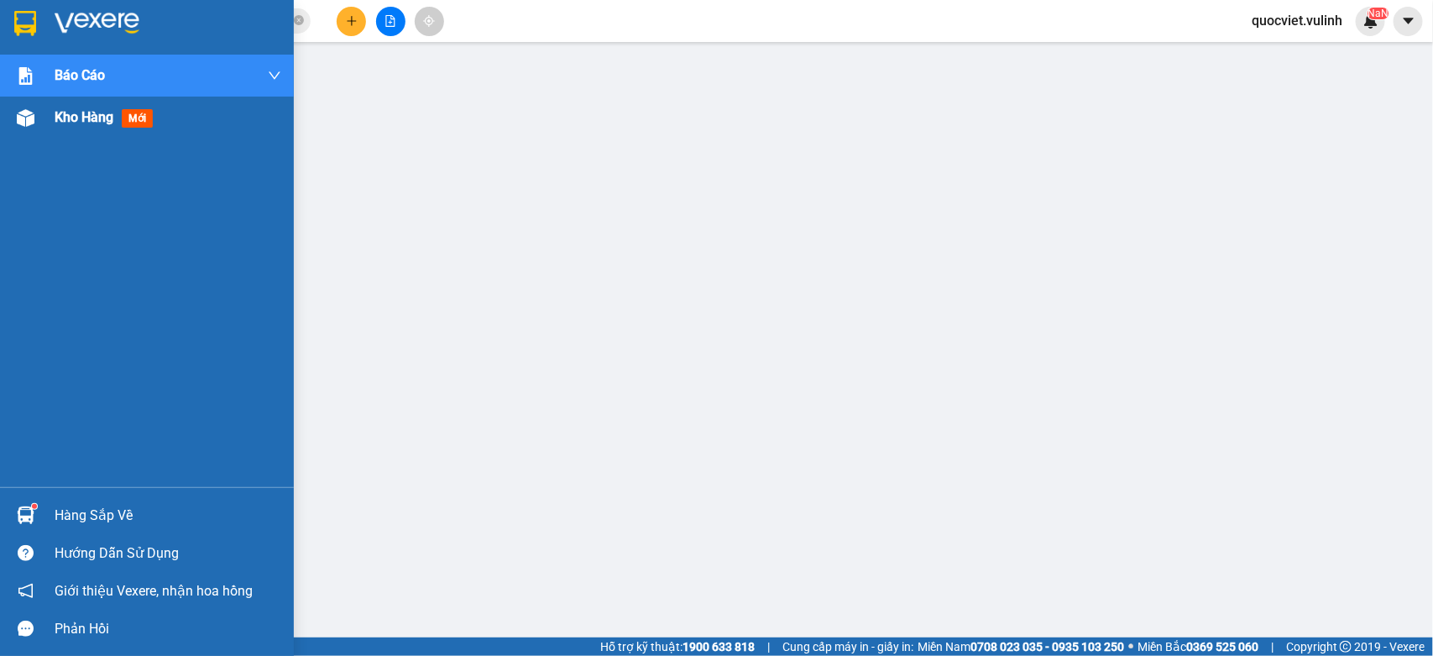
click at [39, 116] on div "Kho hàng mới" at bounding box center [147, 118] width 294 height 42
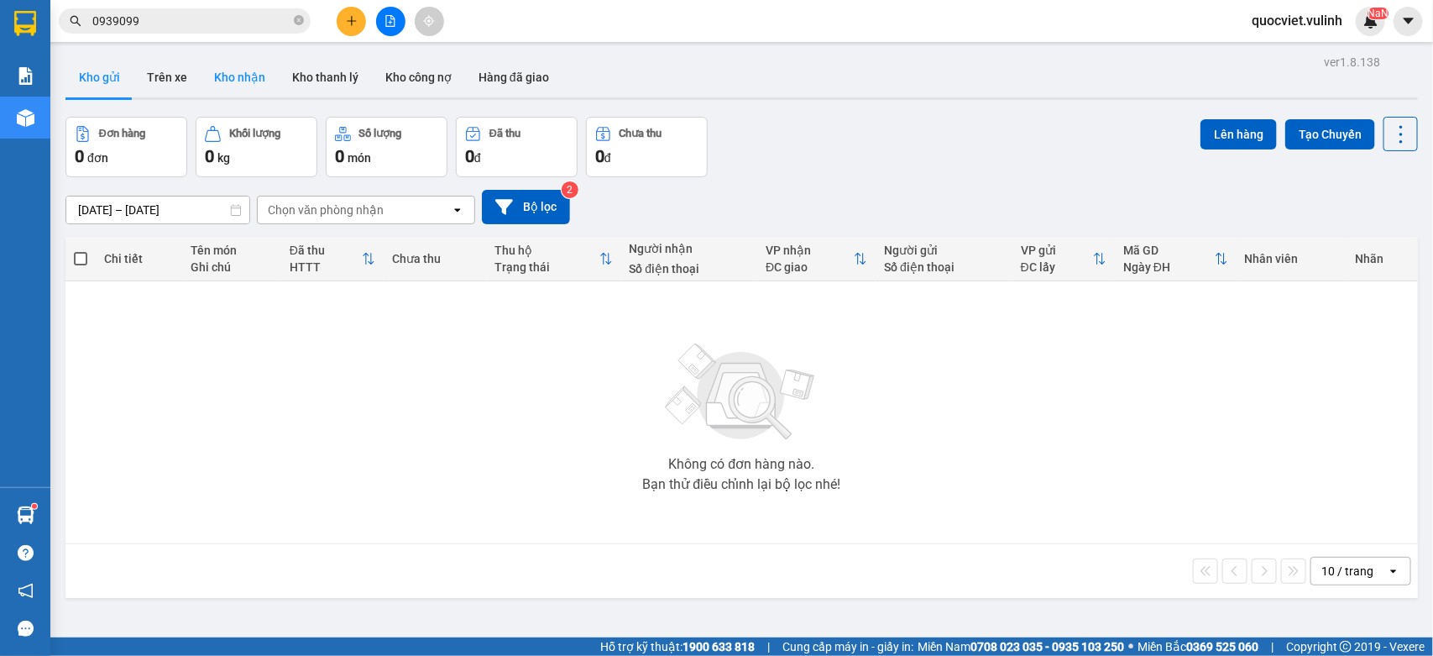
click at [259, 91] on button "Kho nhận" at bounding box center [240, 77] width 78 height 40
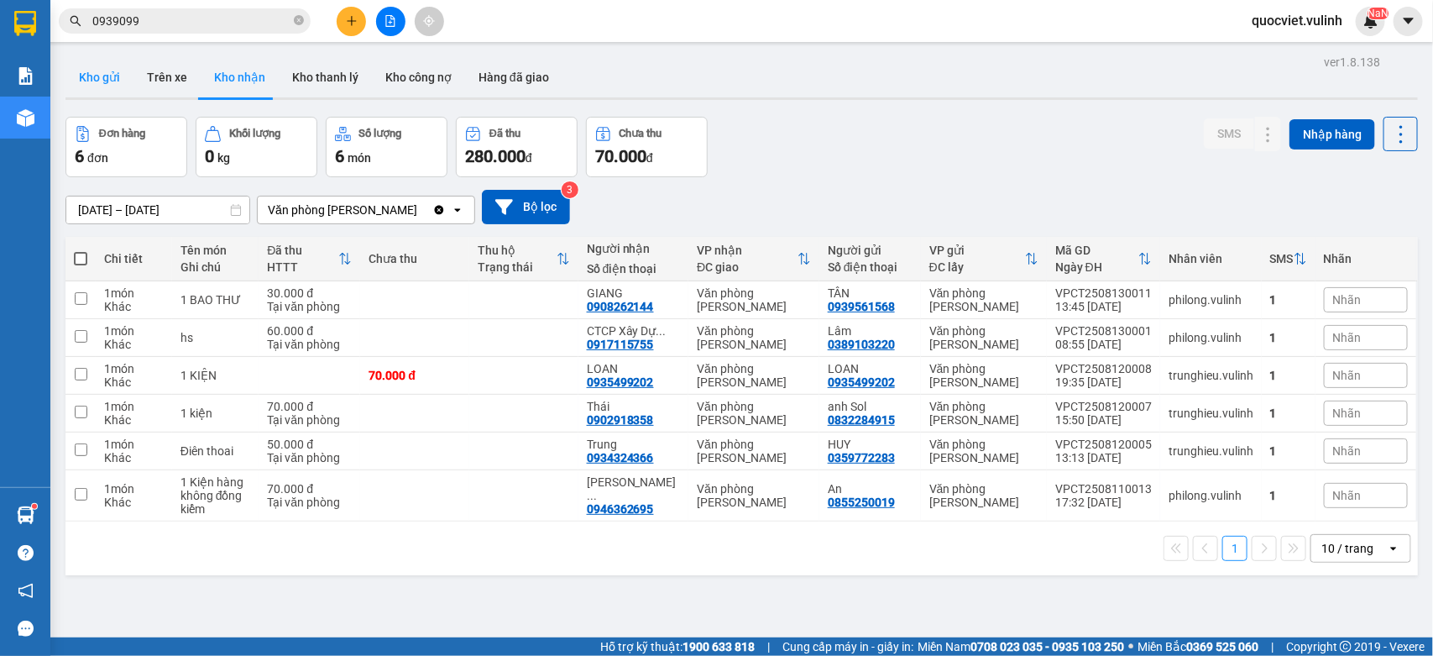
click at [122, 81] on button "Kho gửi" at bounding box center [99, 77] width 68 height 40
